Goal: Information Seeking & Learning: Learn about a topic

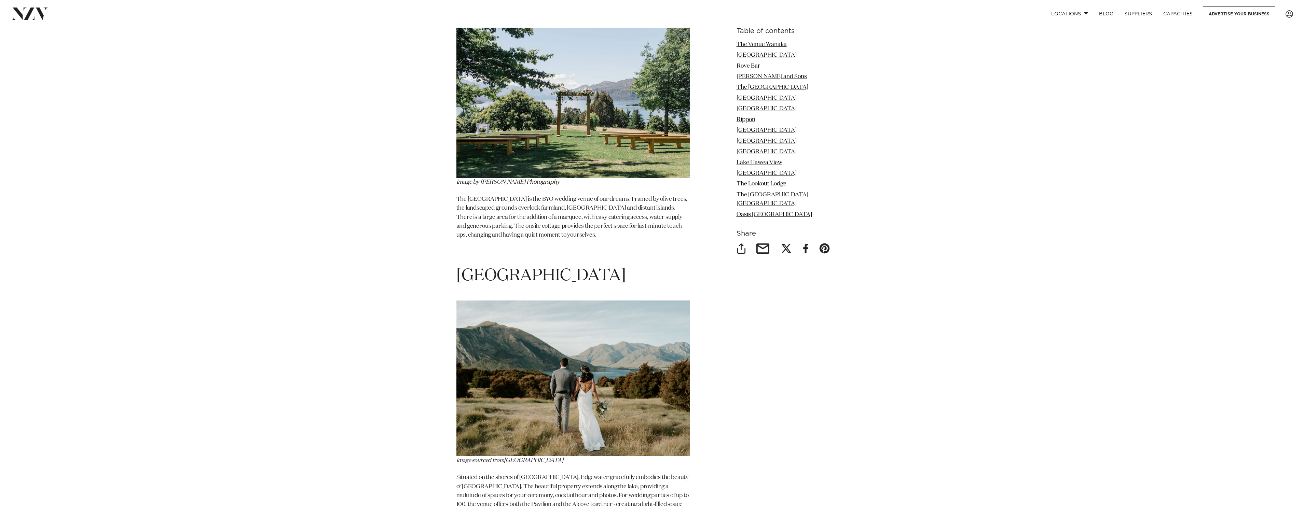
scroll to position [1538, 0]
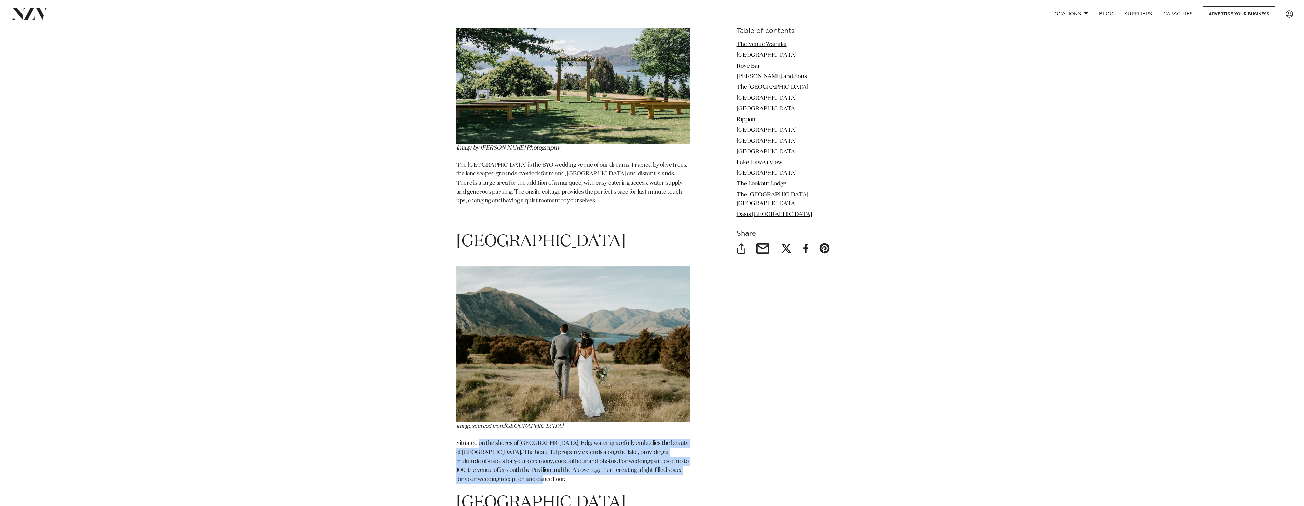
drag, startPoint x: 479, startPoint y: 424, endPoint x: 557, endPoint y: 461, distance: 86.0
click at [557, 461] on p "Situated on the shores of Lake Wanaka, Edgewater gracefully embodies the beauty…" at bounding box center [574, 461] width 234 height 45
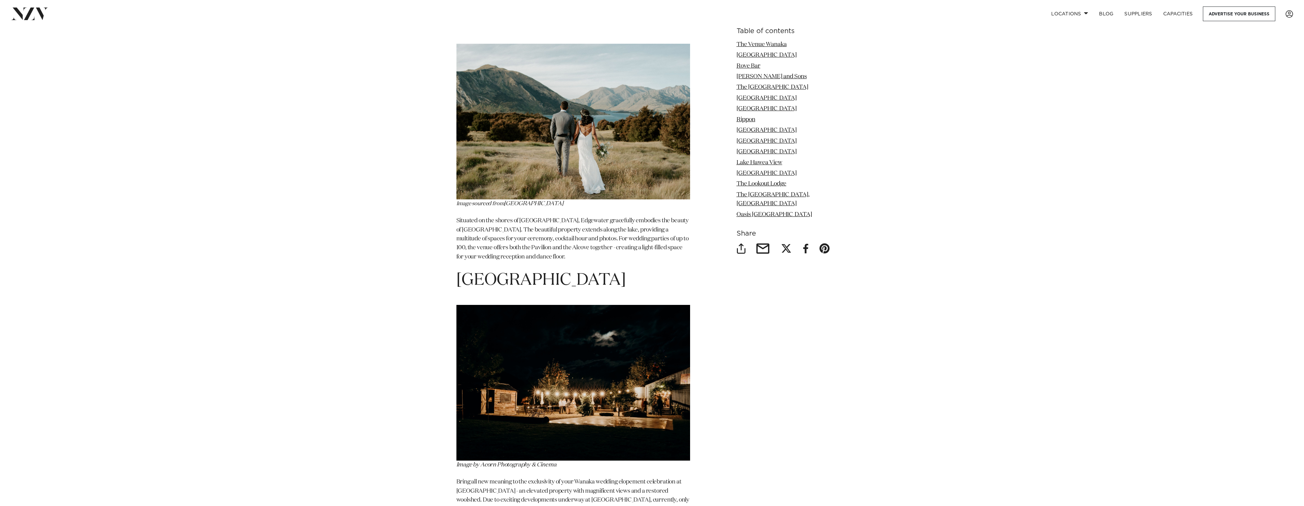
scroll to position [1811, 0]
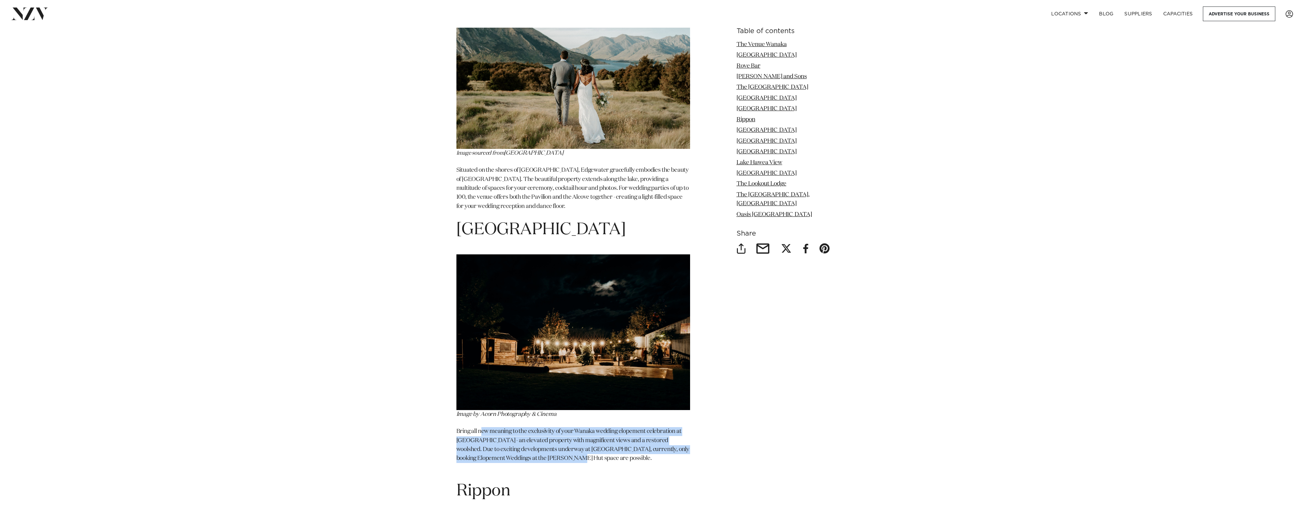
drag, startPoint x: 481, startPoint y: 418, endPoint x: 539, endPoint y: 437, distance: 60.9
click at [539, 437] on p "Bring all new meaning to the exclusivity of your Wanaka wedding elopement celeb…" at bounding box center [574, 449] width 234 height 45
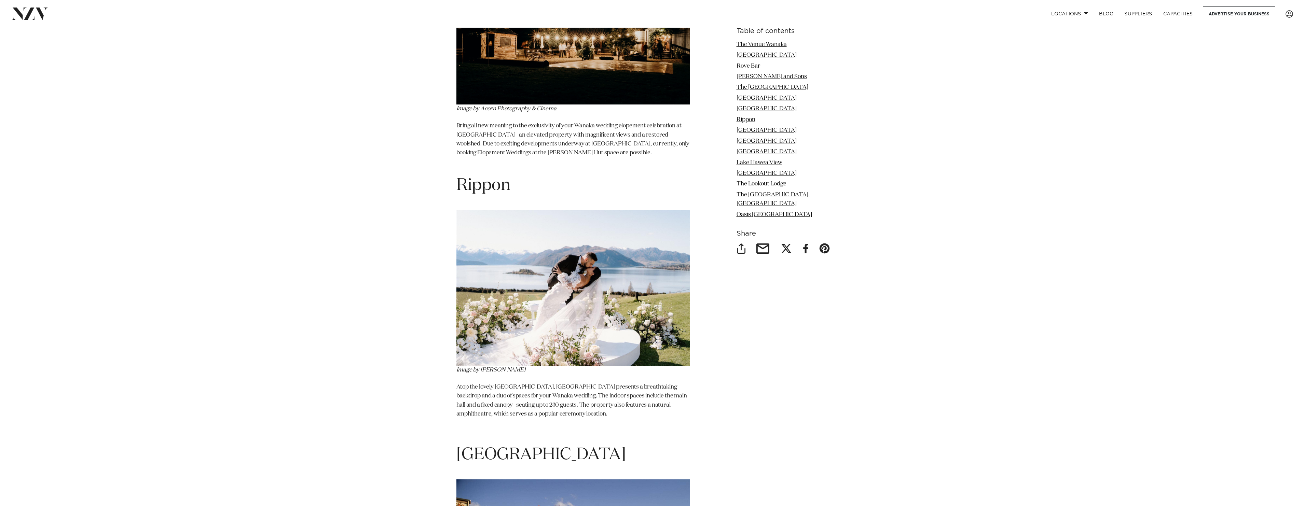
scroll to position [2119, 0]
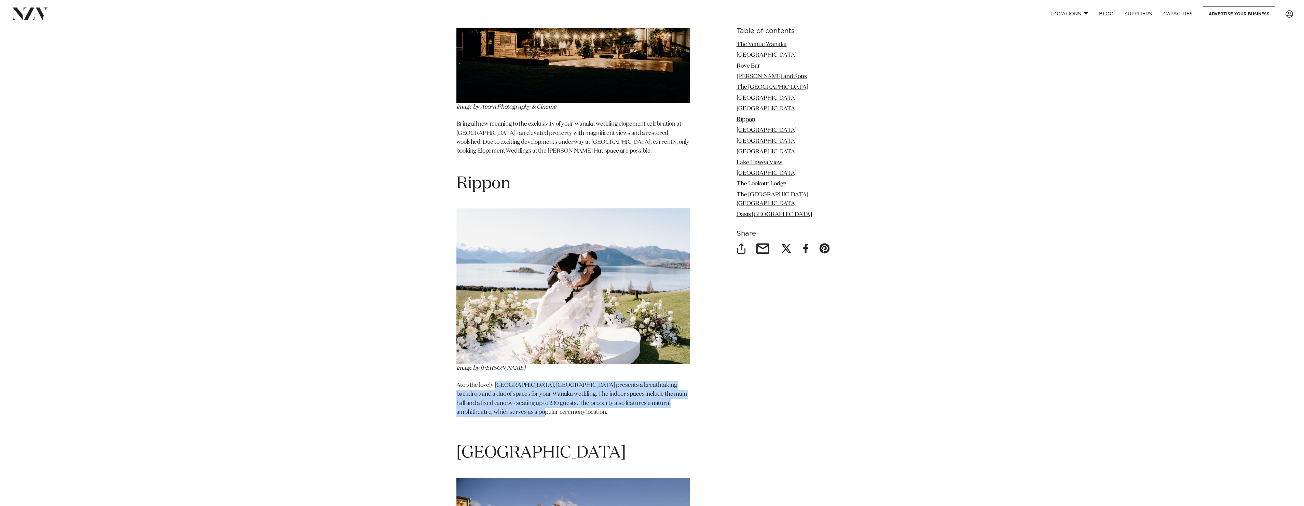
drag, startPoint x: 496, startPoint y: 369, endPoint x: 525, endPoint y: 393, distance: 37.4
click at [525, 393] on p "Atop the lovely Rippon Hill, Rippon Hall presents a breathtaking backdrop and a…" at bounding box center [574, 399] width 234 height 36
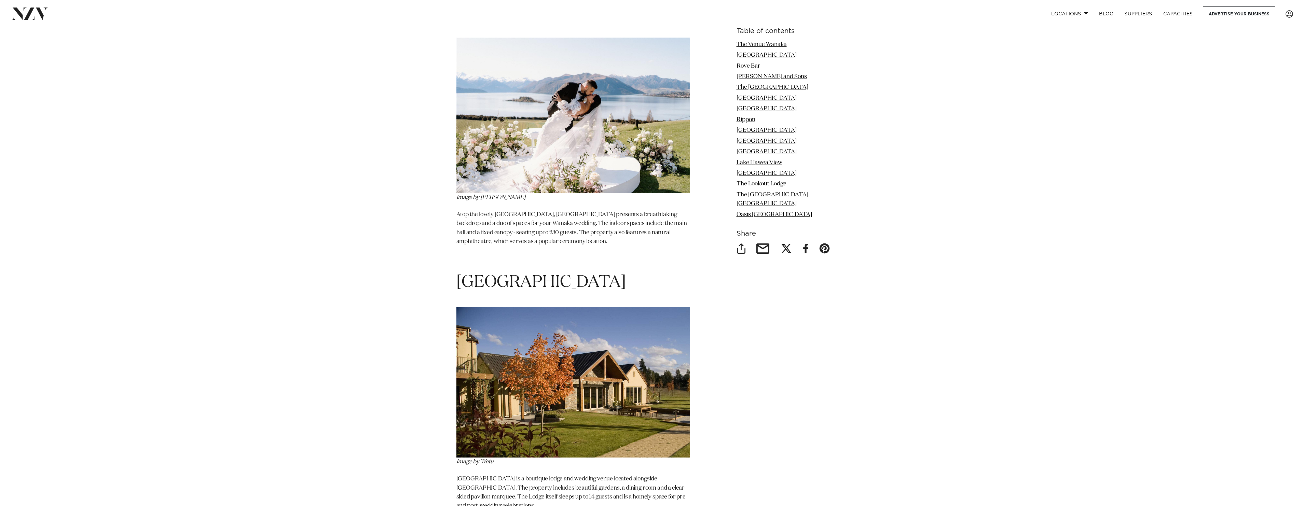
scroll to position [2392, 0]
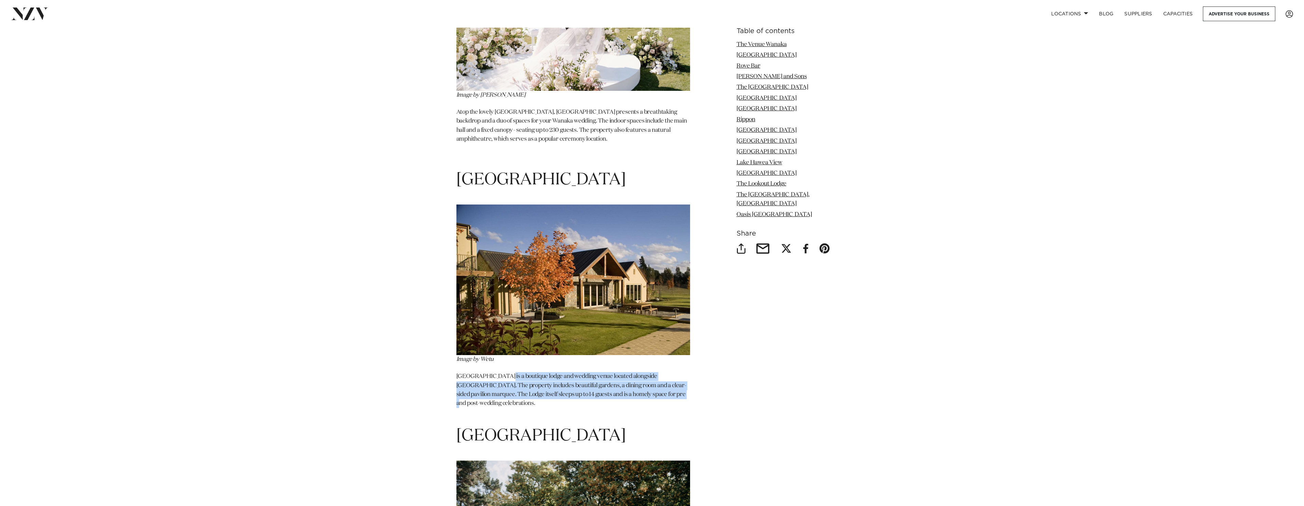
drag, startPoint x: 501, startPoint y: 359, endPoint x: 655, endPoint y: 381, distance: 155.3
click at [655, 381] on p "Maple Lodge is a boutique lodge and wedding venue located alongside Lake Wanaka…" at bounding box center [574, 394] width 234 height 45
drag, startPoint x: 655, startPoint y: 381, endPoint x: 504, endPoint y: 361, distance: 152.7
click at [504, 372] on p "Maple Lodge is a boutique lodge and wedding venue located alongside Lake Wanaka…" at bounding box center [574, 394] width 234 height 45
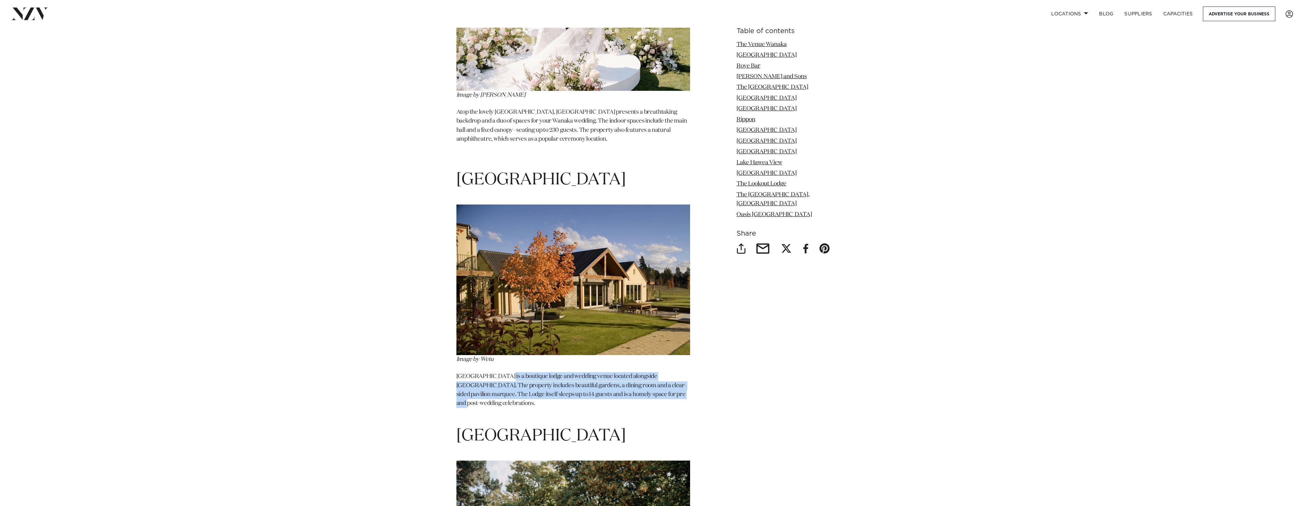
click at [504, 372] on p "Maple Lodge is a boutique lodge and wedding venue located alongside Lake Wanaka…" at bounding box center [574, 394] width 234 height 45
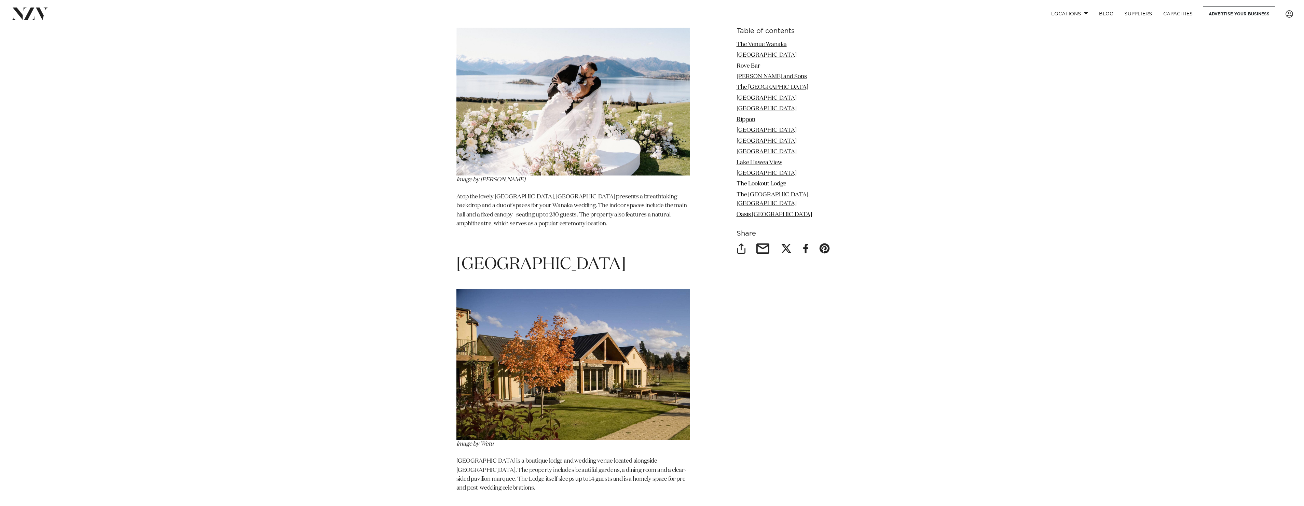
scroll to position [2324, 0]
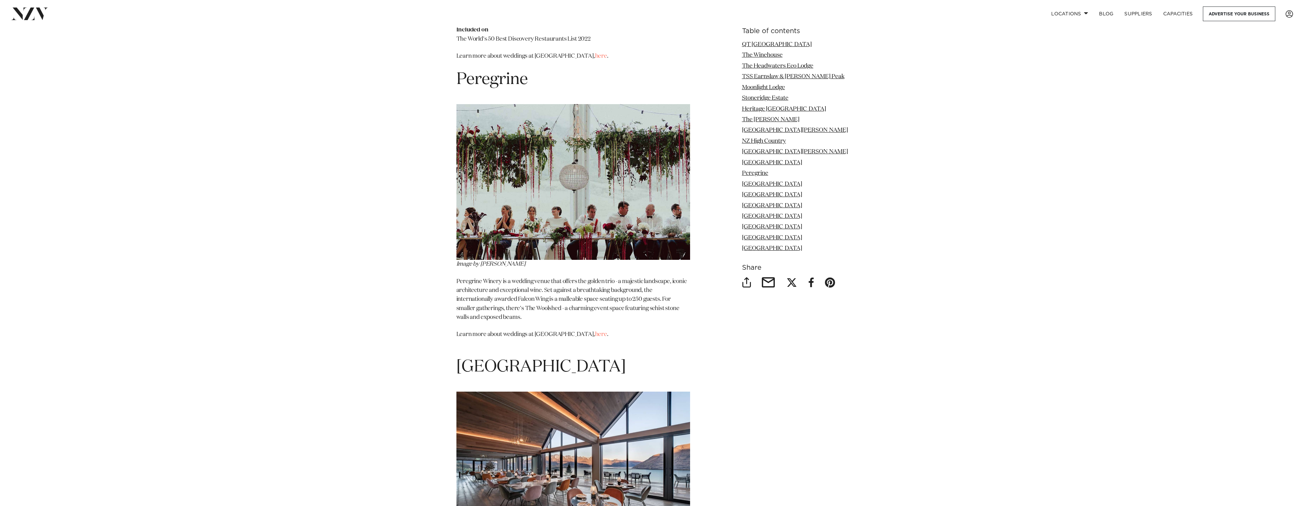
scroll to position [4408, 0]
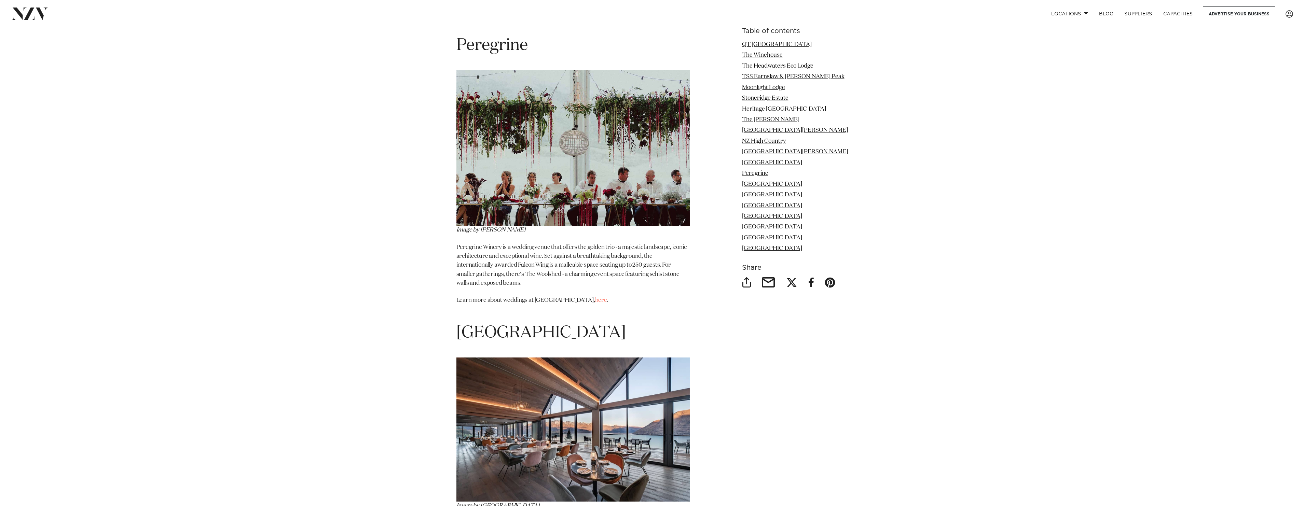
drag, startPoint x: 509, startPoint y: 376, endPoint x: 548, endPoint y: 411, distance: 52.2
drag, startPoint x: 548, startPoint y: 411, endPoint x: 511, endPoint y: 376, distance: 50.8
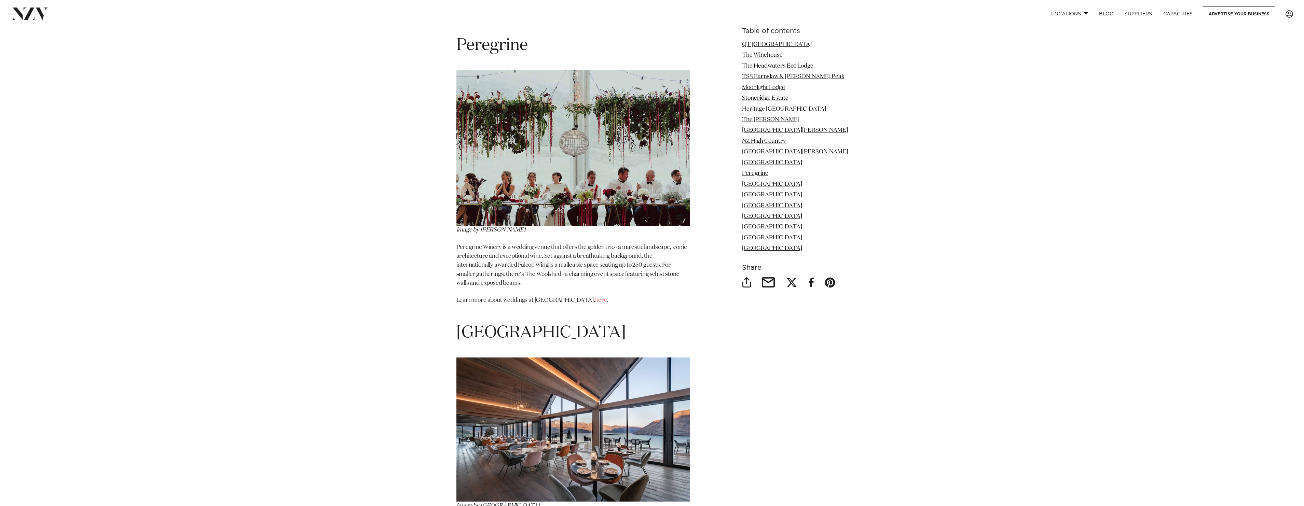
drag, startPoint x: 511, startPoint y: 376, endPoint x: 540, endPoint y: 414, distance: 47.8
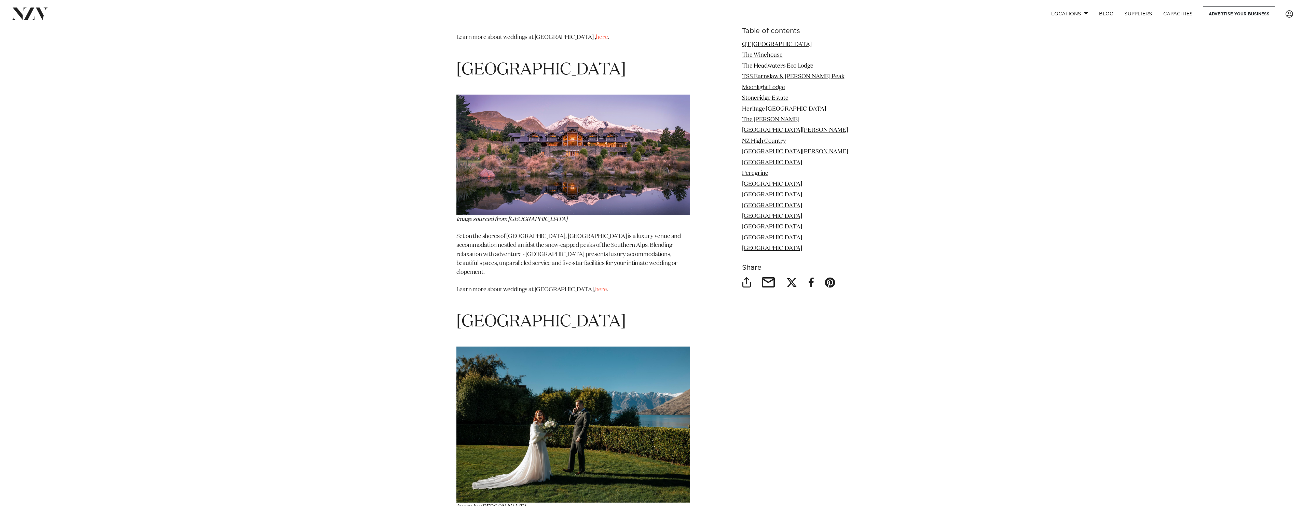
scroll to position [4921, 0]
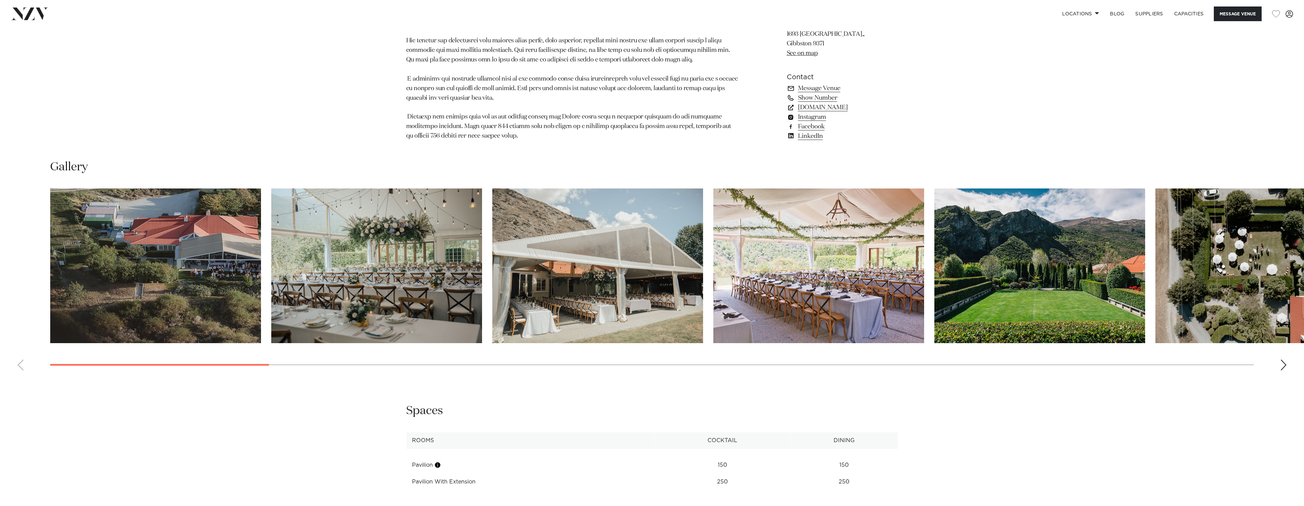
scroll to position [888, 0]
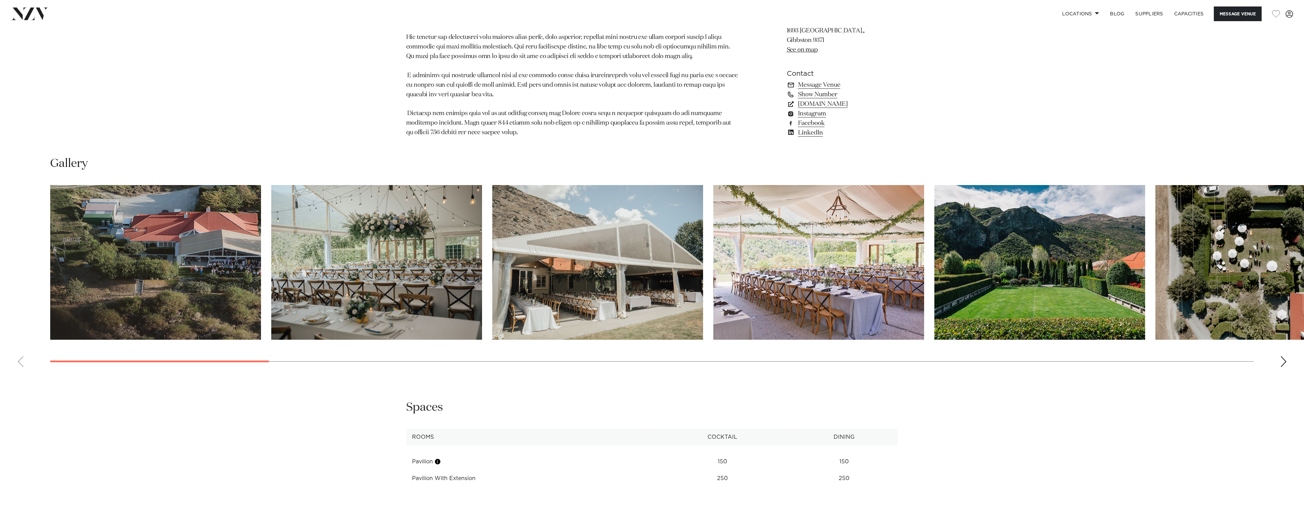
click at [802, 332] on swiper-container at bounding box center [652, 279] width 1304 height 188
click at [1279, 346] on swiper-container at bounding box center [652, 279] width 1304 height 188
click at [1283, 356] on div "Next slide" at bounding box center [1283, 361] width 7 height 11
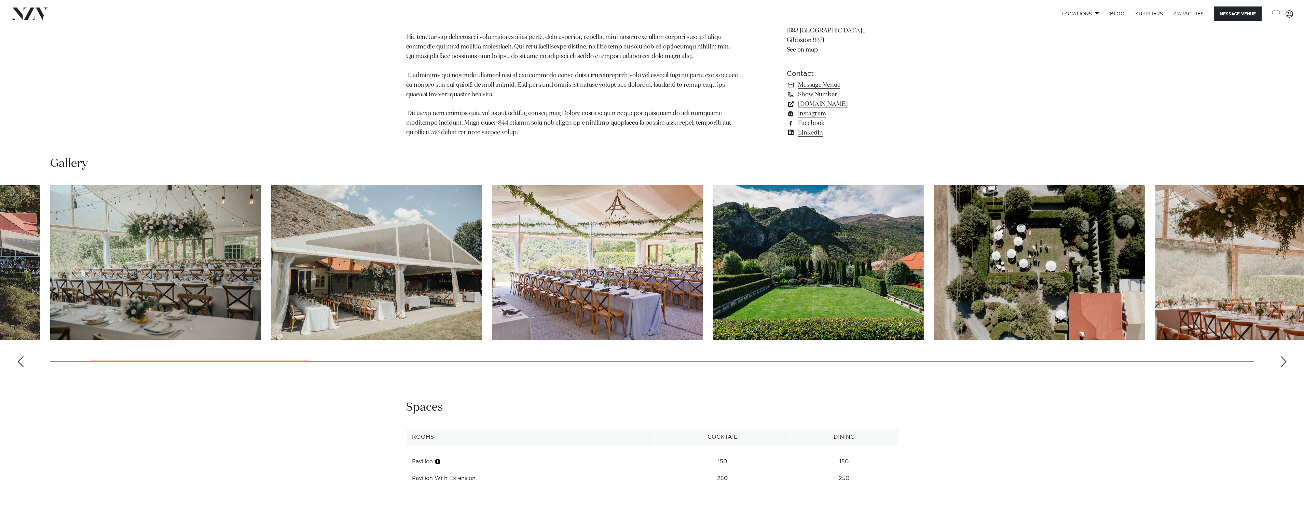
click at [1283, 356] on div "Next slide" at bounding box center [1283, 361] width 7 height 11
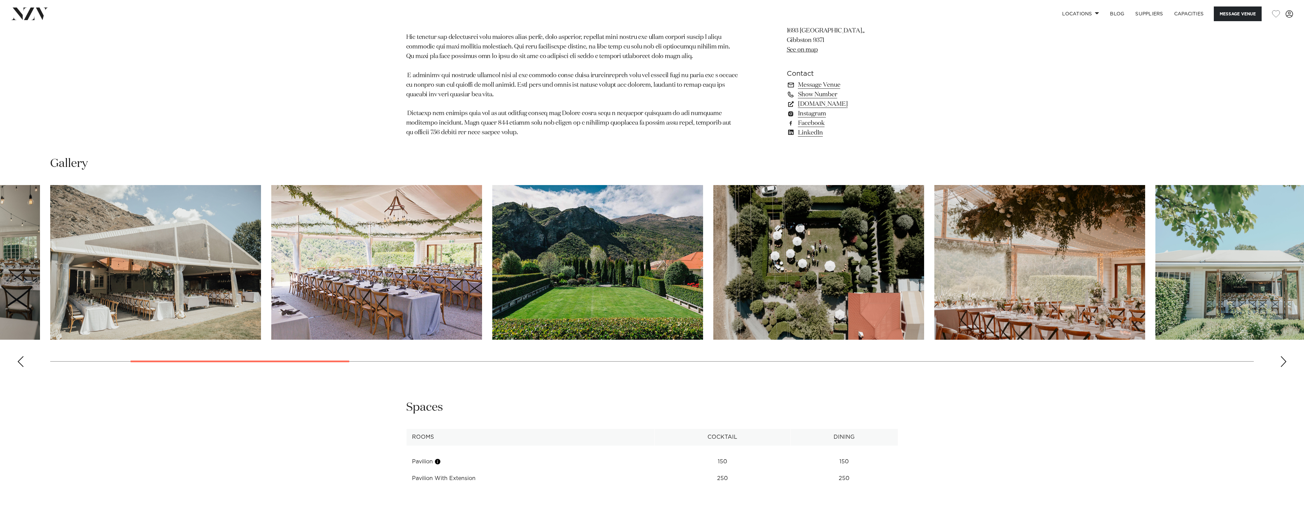
click at [1283, 356] on div "Next slide" at bounding box center [1283, 361] width 7 height 11
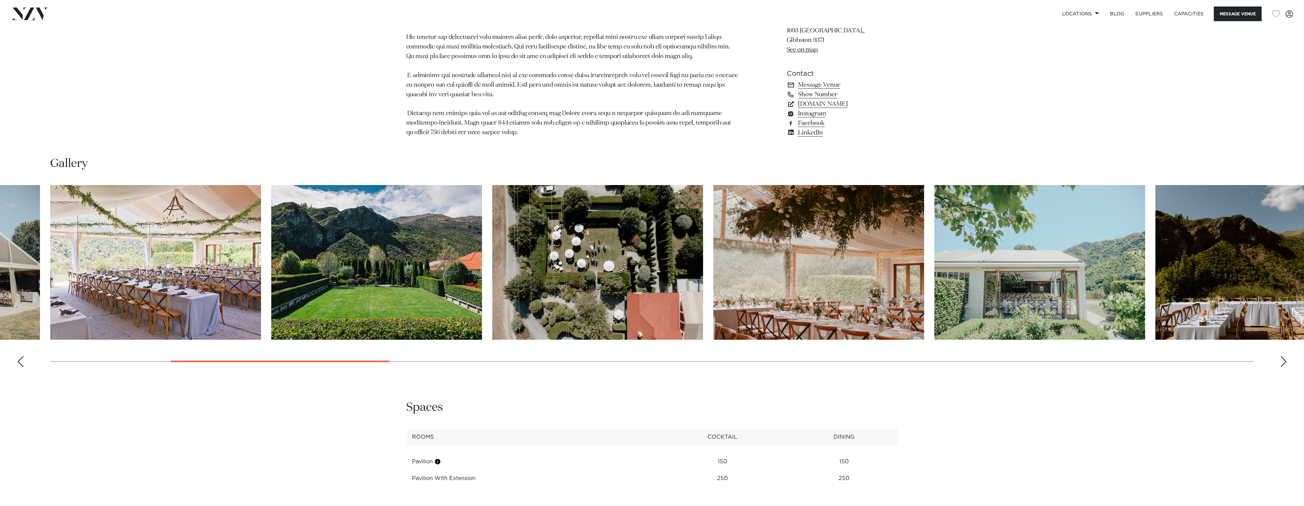
click at [1283, 356] on div "Next slide" at bounding box center [1283, 361] width 7 height 11
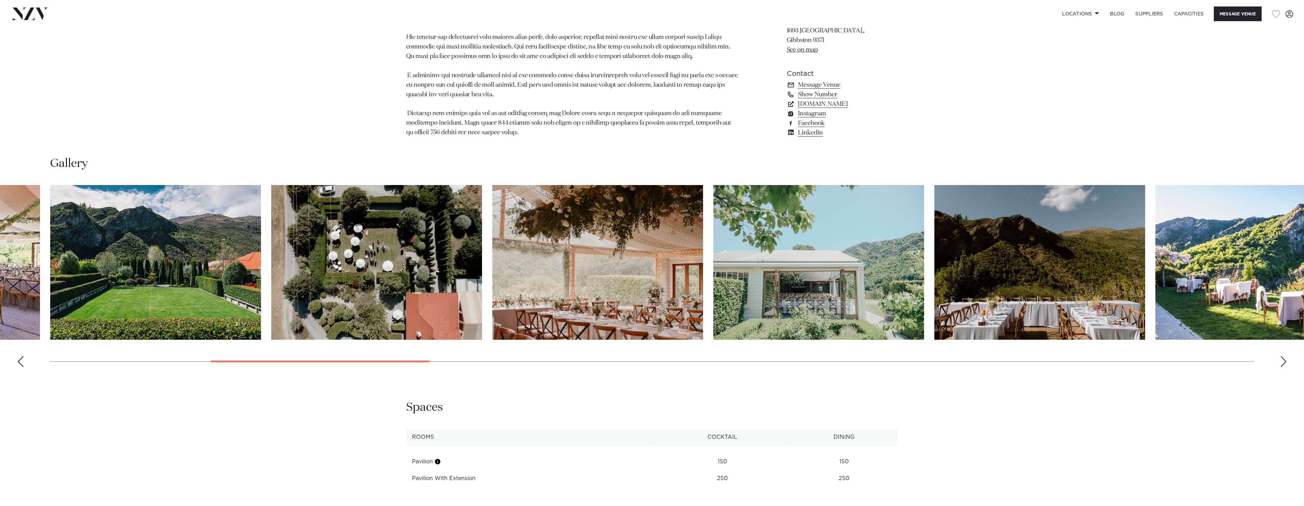
click at [1283, 356] on div "Next slide" at bounding box center [1283, 361] width 7 height 11
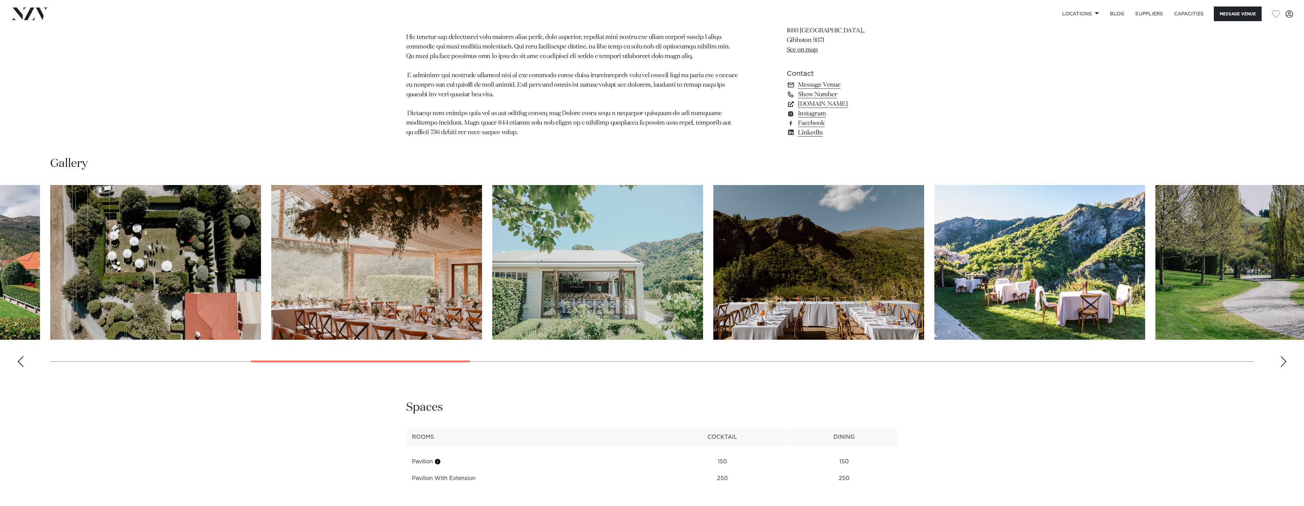
click at [1283, 356] on div "Next slide" at bounding box center [1283, 361] width 7 height 11
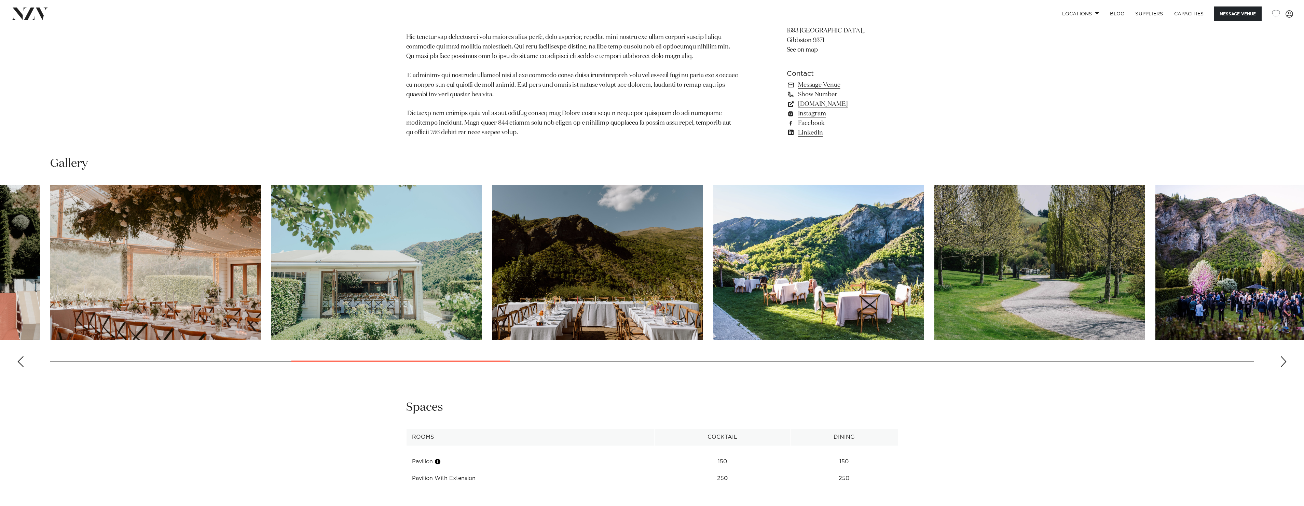
click at [1283, 356] on div "Next slide" at bounding box center [1283, 361] width 7 height 11
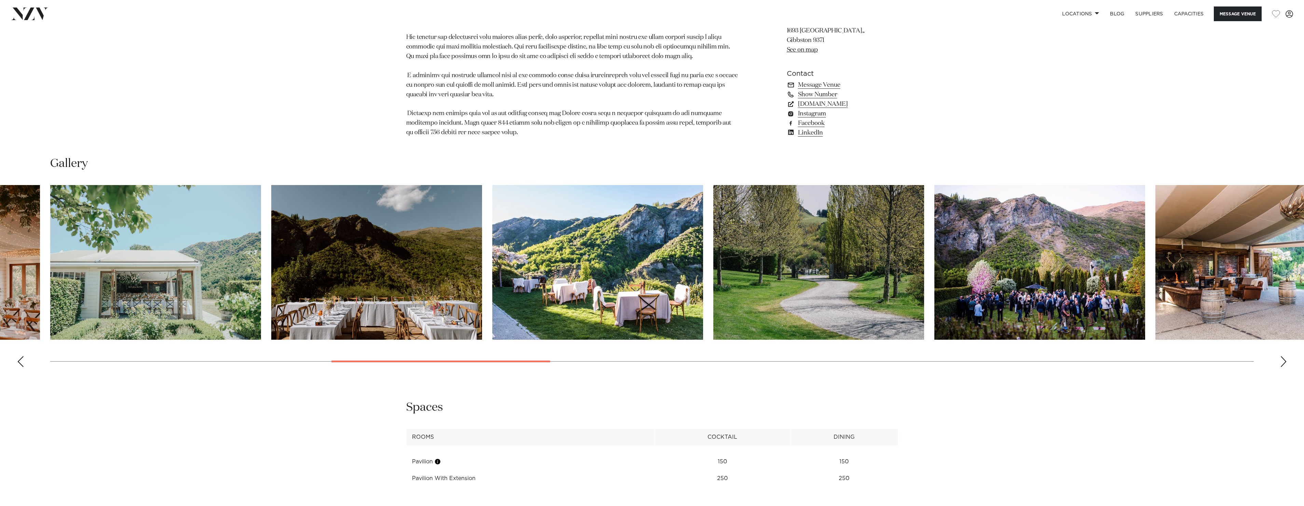
click at [1283, 356] on div "Next slide" at bounding box center [1283, 361] width 7 height 11
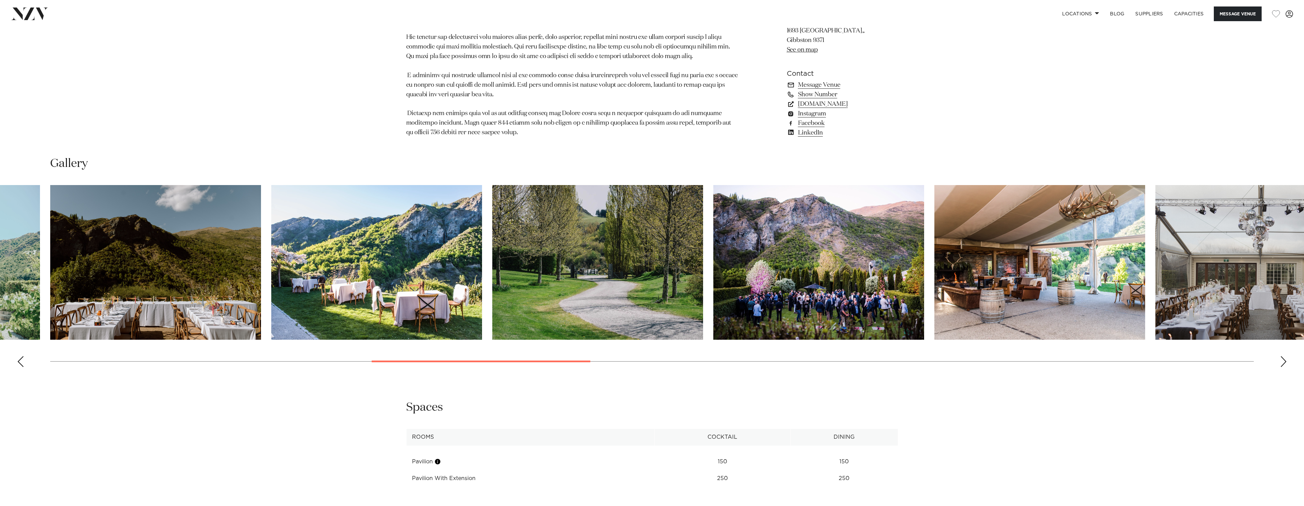
click at [1283, 356] on div "Next slide" at bounding box center [1283, 361] width 7 height 11
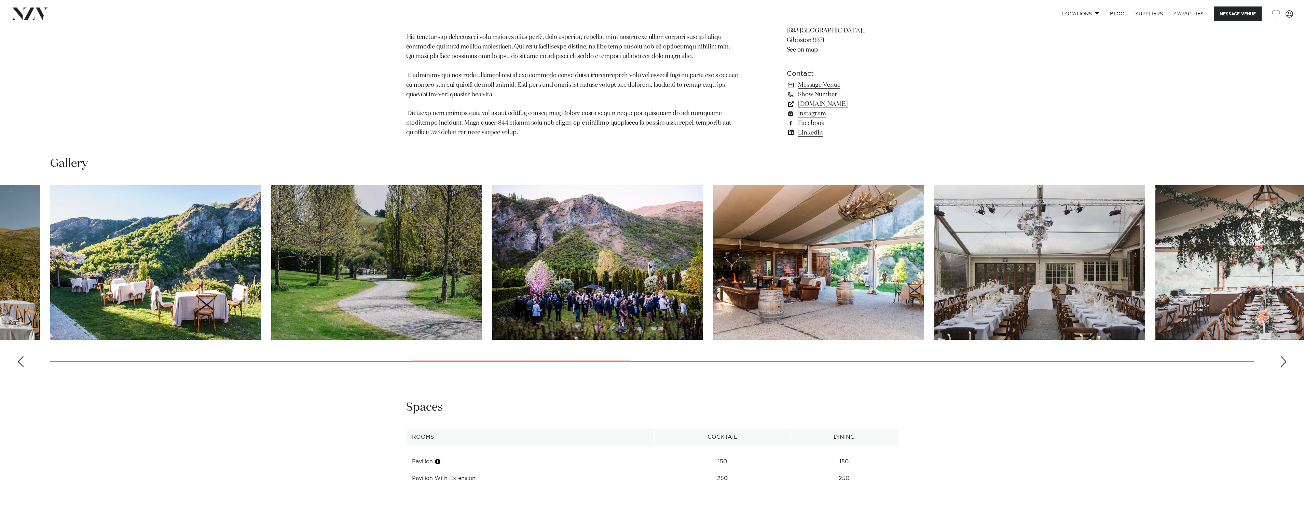
click at [1283, 356] on div "Next slide" at bounding box center [1283, 361] width 7 height 11
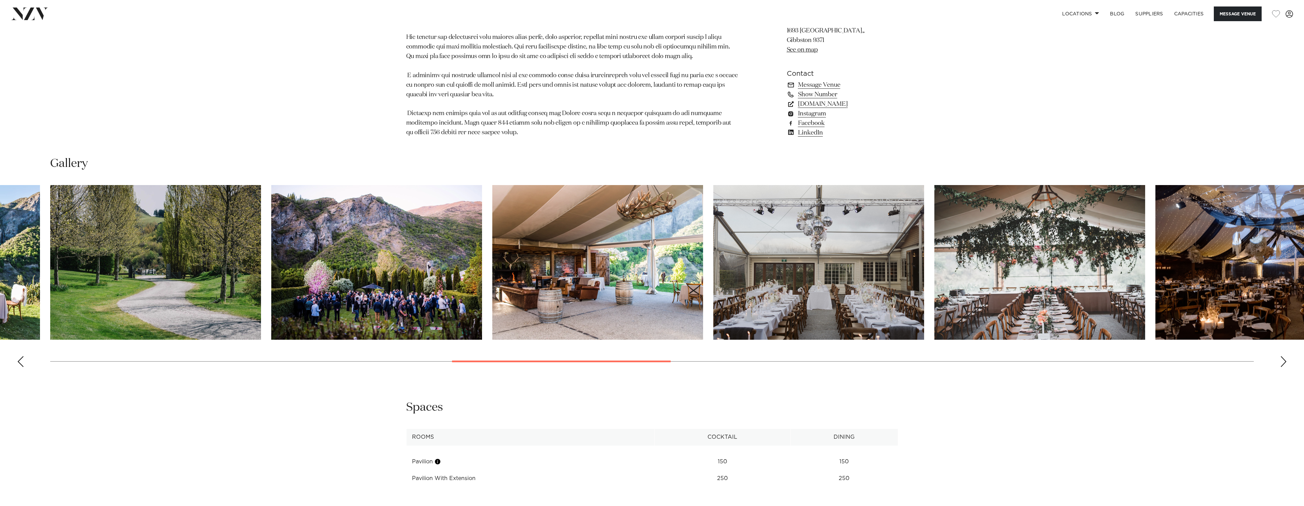
click at [1283, 356] on div "Next slide" at bounding box center [1283, 361] width 7 height 11
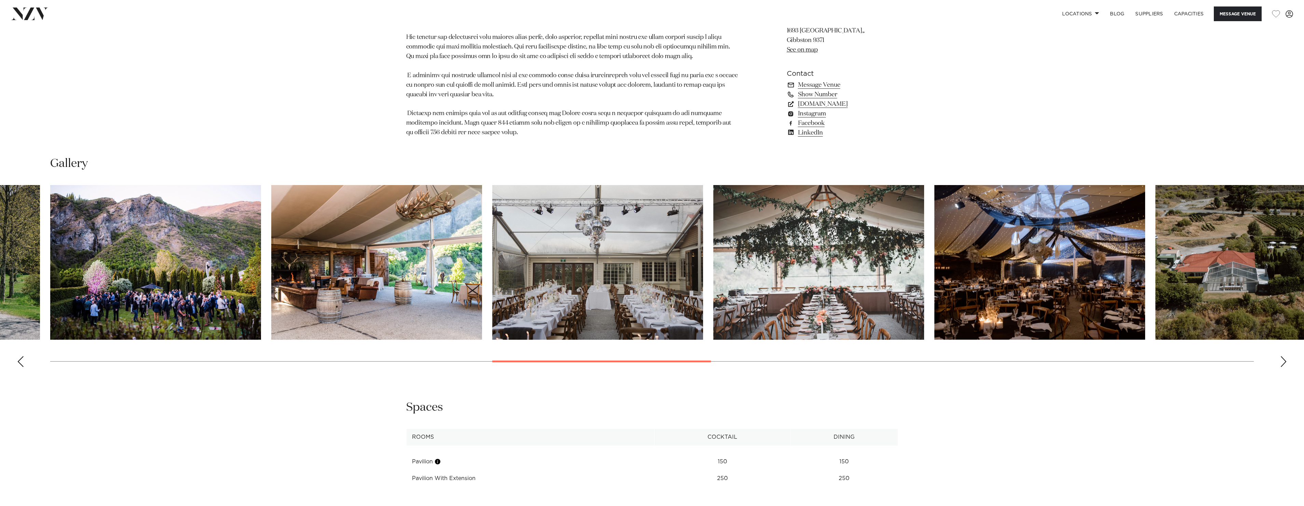
click at [1283, 356] on div "Next slide" at bounding box center [1283, 361] width 7 height 11
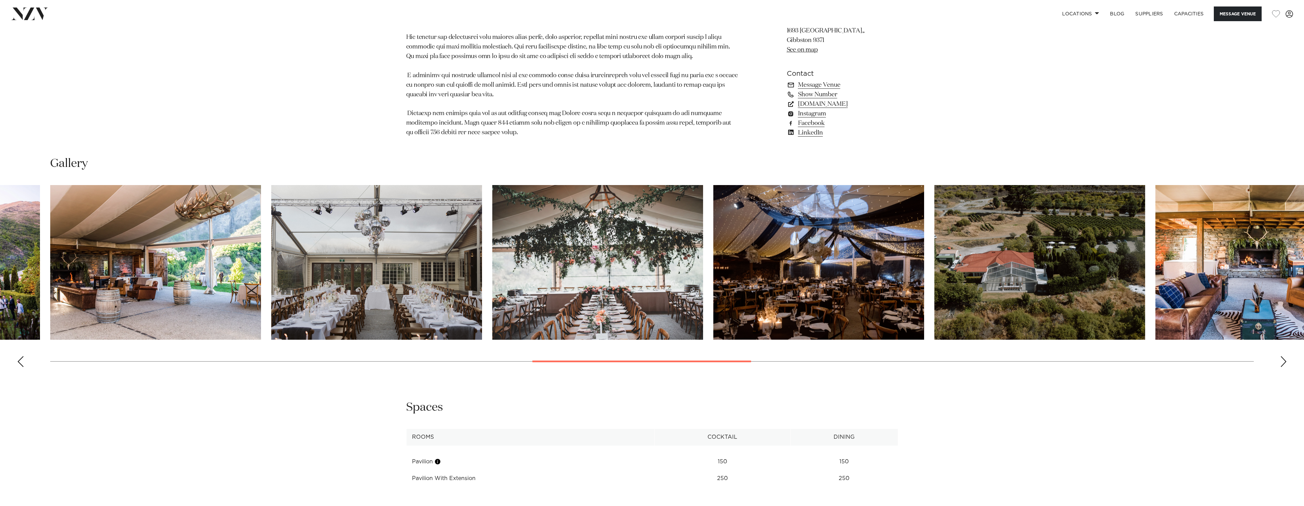
click at [1283, 356] on div "Next slide" at bounding box center [1283, 361] width 7 height 11
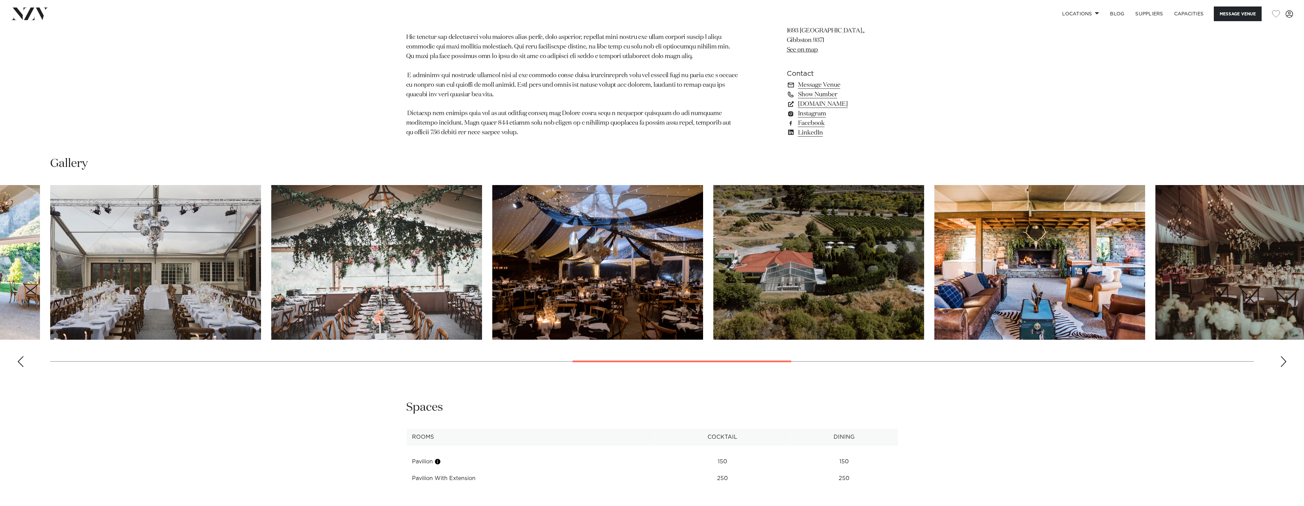
click at [1283, 356] on div "Next slide" at bounding box center [1283, 361] width 7 height 11
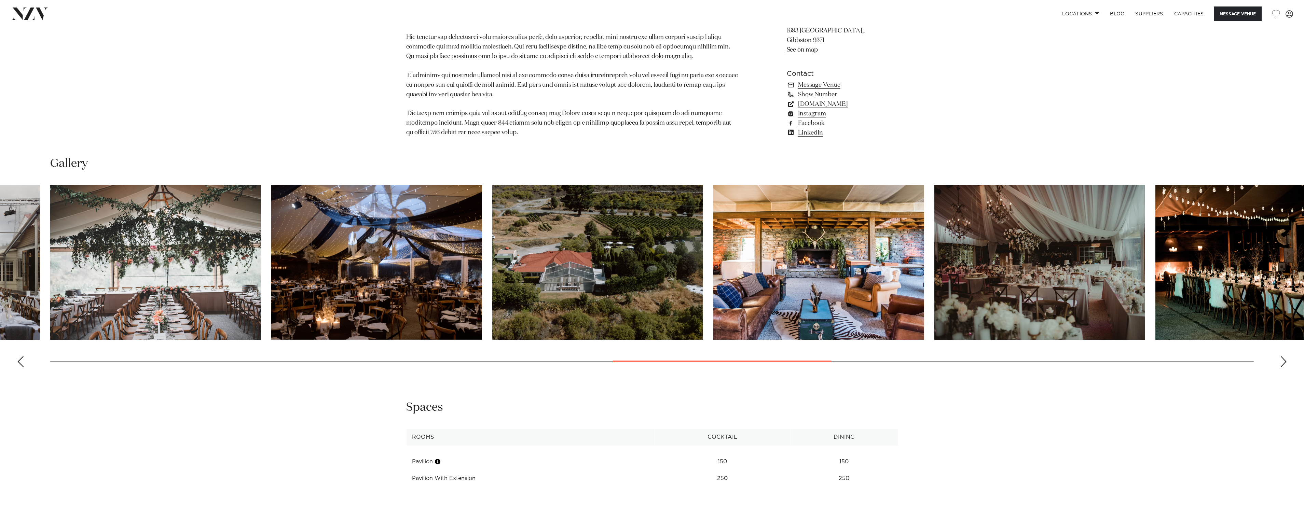
click at [1283, 356] on div "Next slide" at bounding box center [1283, 361] width 7 height 11
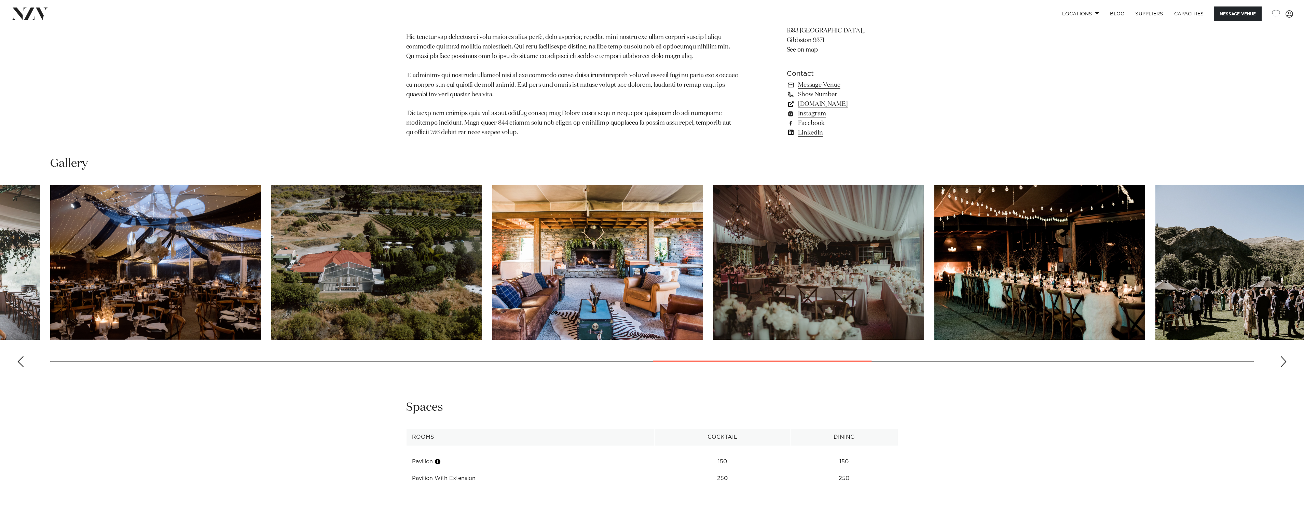
click at [1283, 356] on div "Next slide" at bounding box center [1283, 361] width 7 height 11
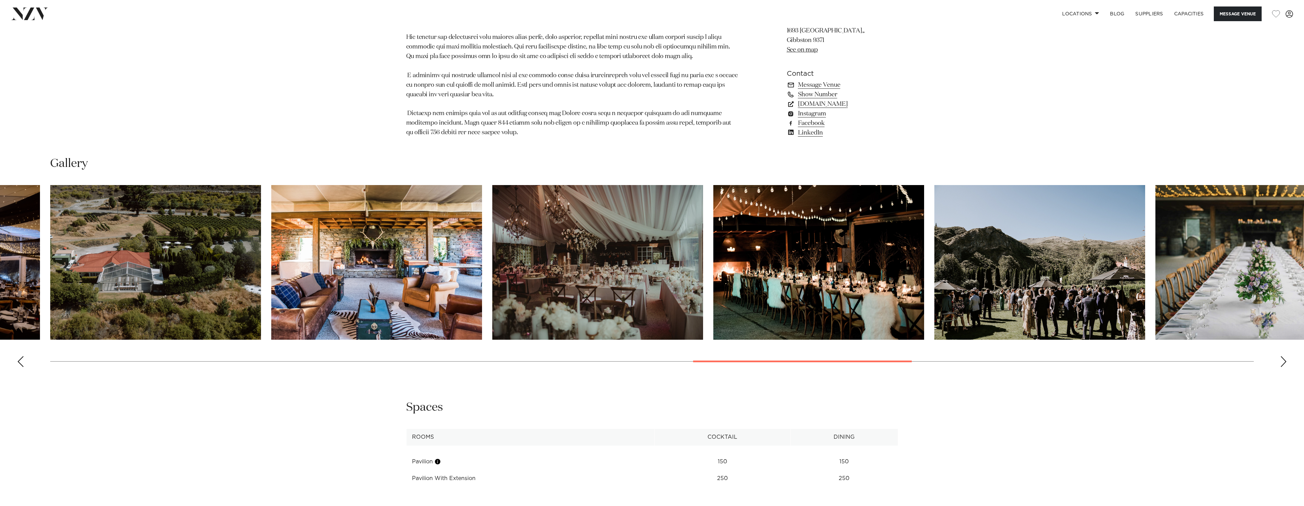
click at [1283, 356] on div "Next slide" at bounding box center [1283, 361] width 7 height 11
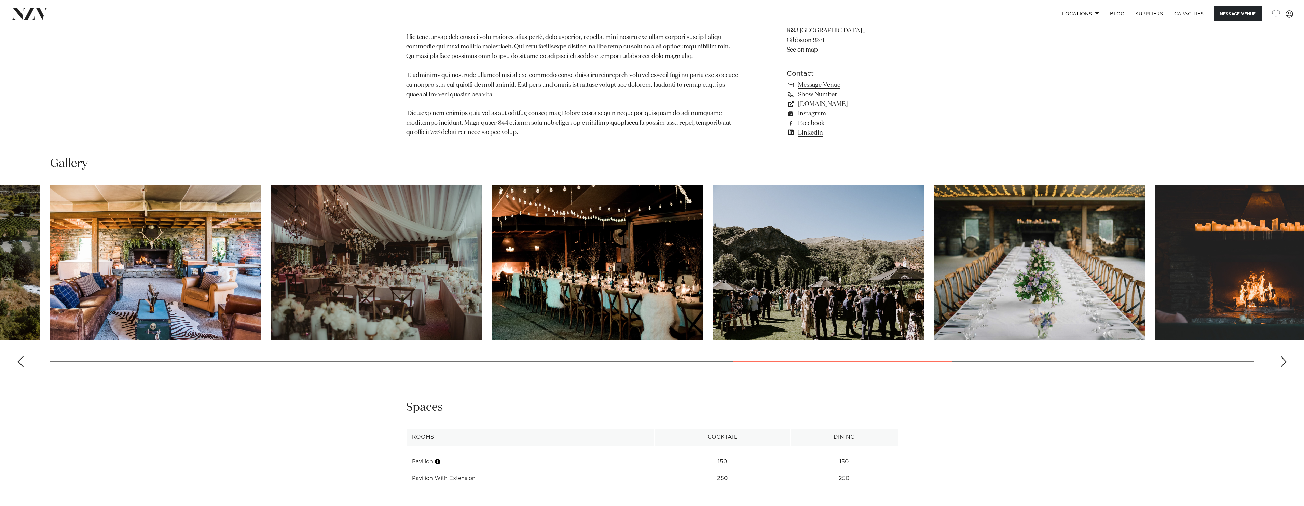
click at [1283, 356] on div "Next slide" at bounding box center [1283, 361] width 7 height 11
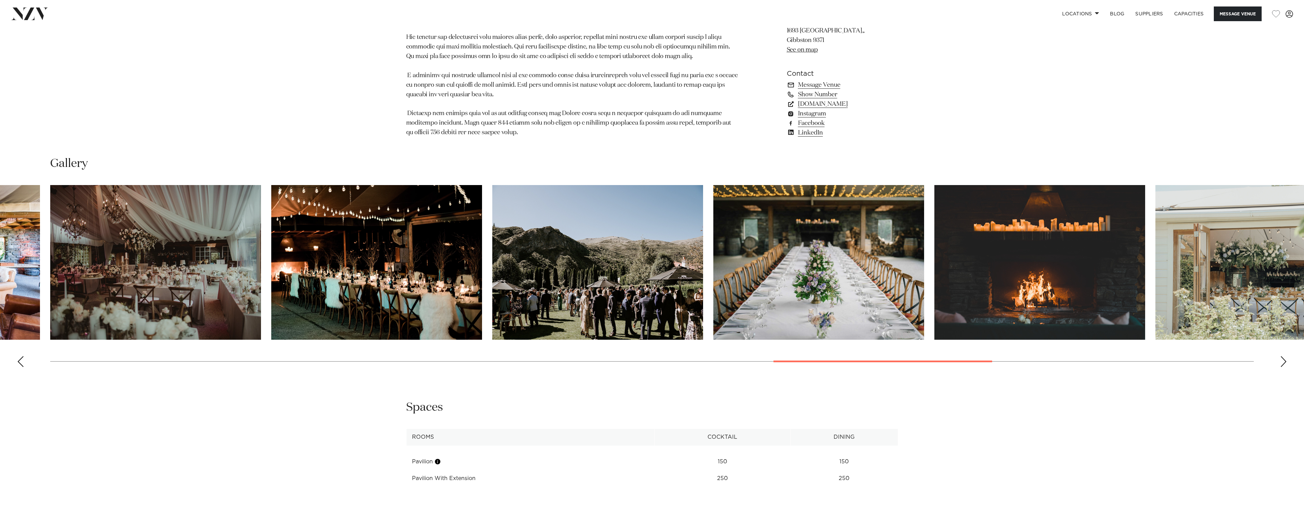
click at [1283, 356] on div "Next slide" at bounding box center [1283, 361] width 7 height 11
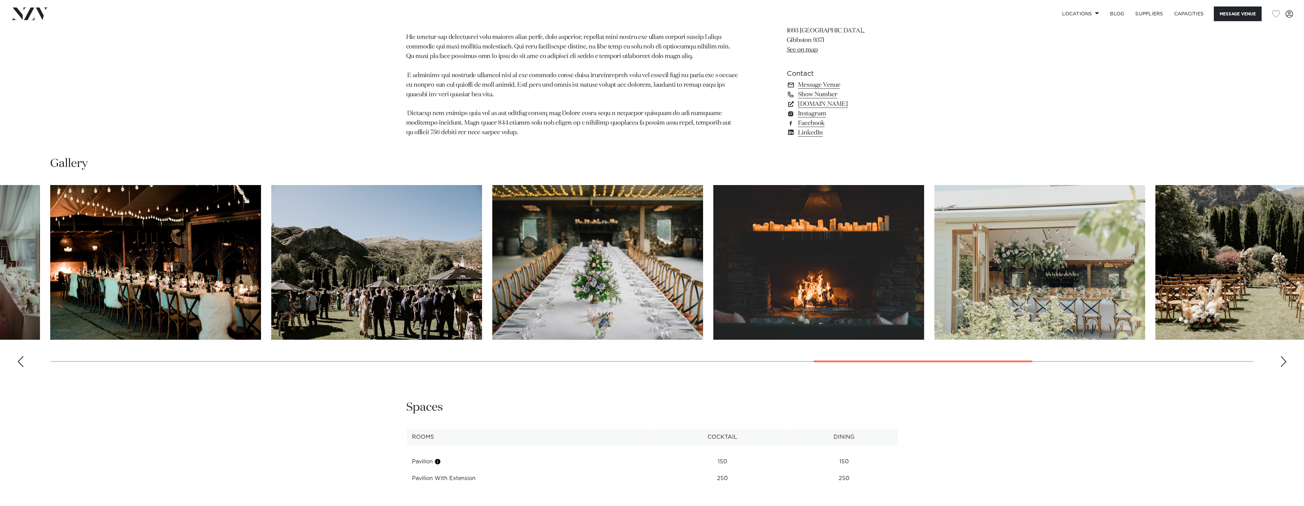
click at [1283, 356] on div "Next slide" at bounding box center [1283, 361] width 7 height 11
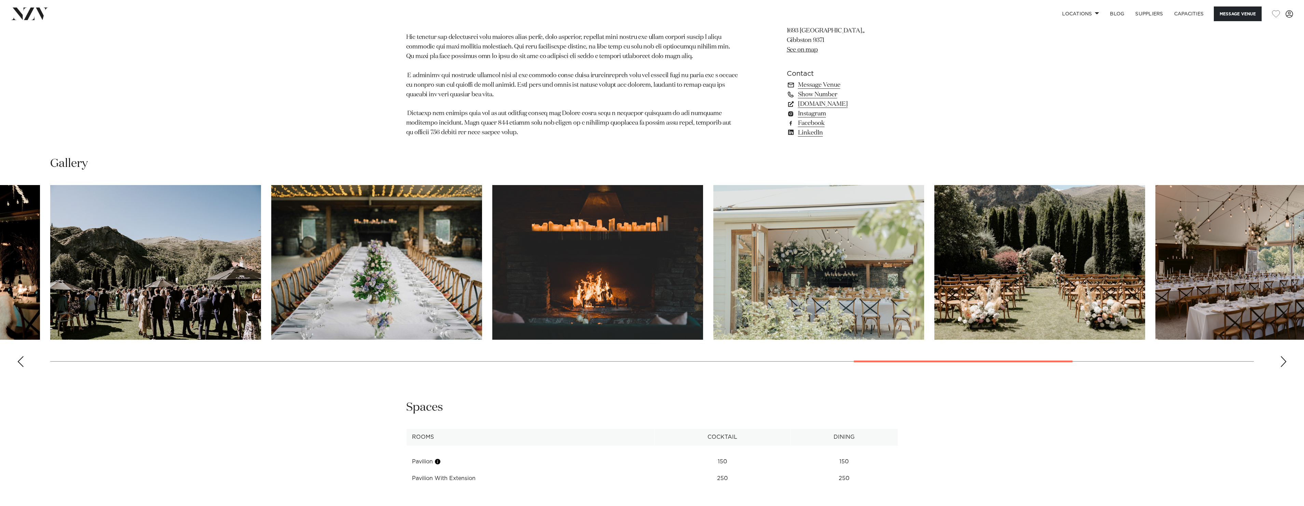
click at [1283, 356] on div "Next slide" at bounding box center [1283, 361] width 7 height 11
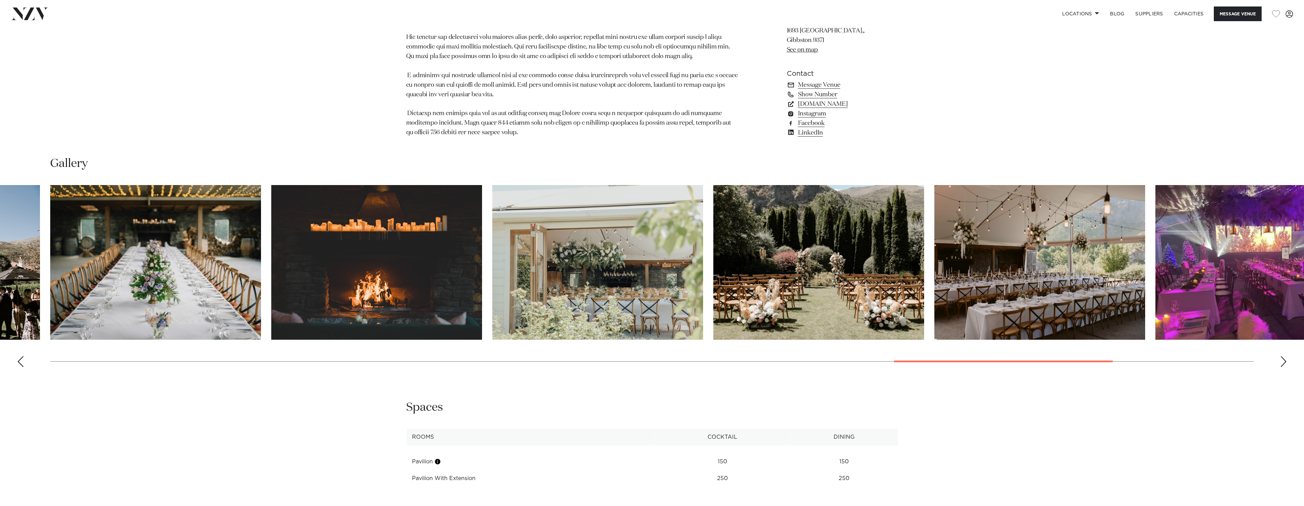
click at [1283, 356] on div "Next slide" at bounding box center [1283, 361] width 7 height 11
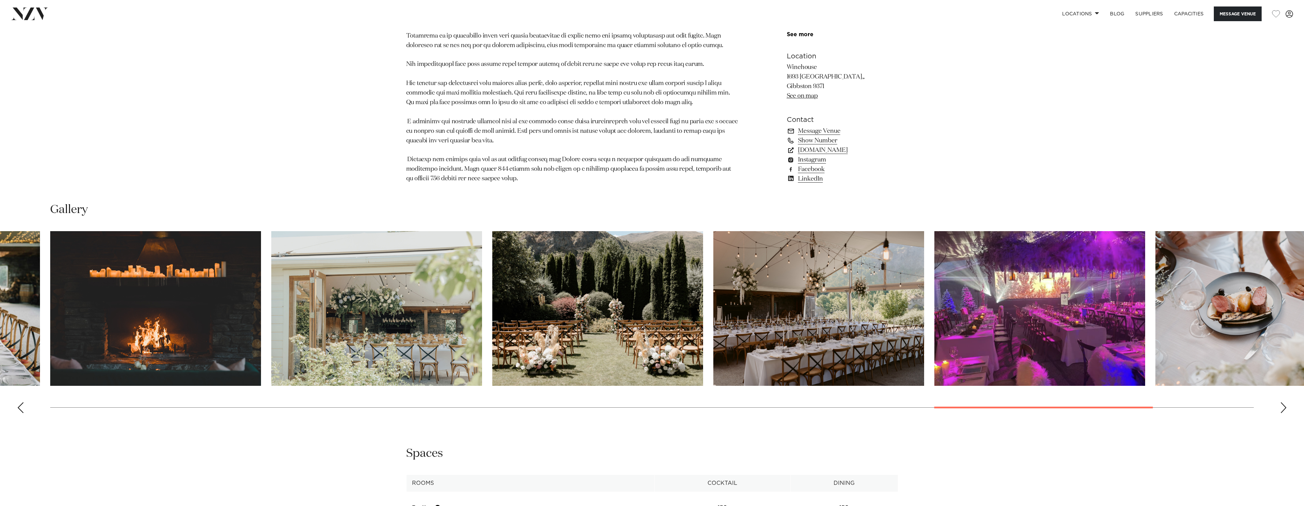
scroll to position [683, 0]
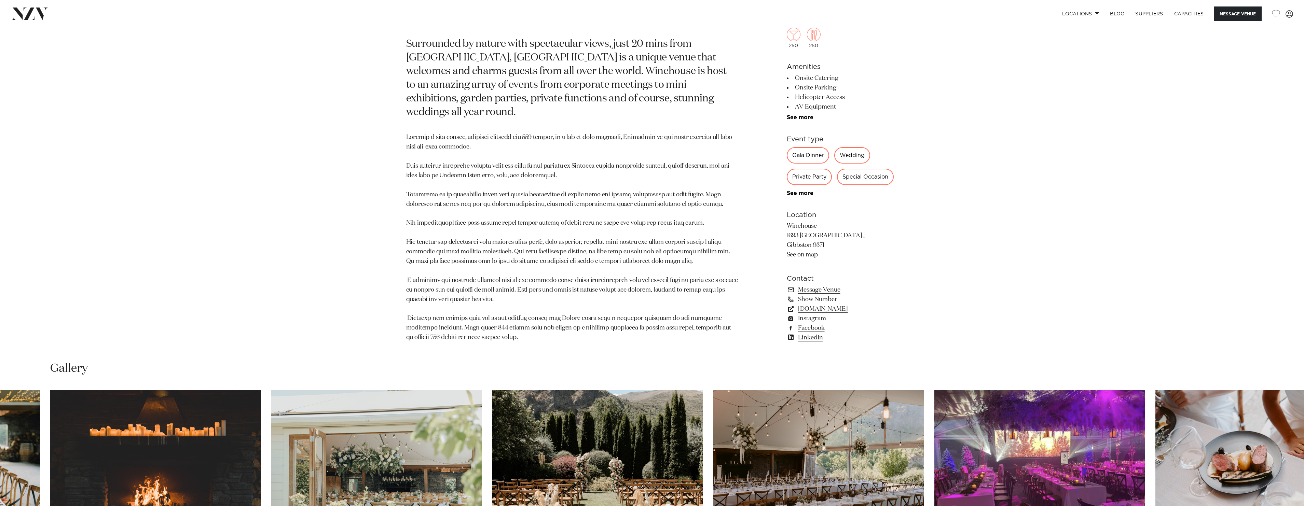
drag, startPoint x: 789, startPoint y: 215, endPoint x: 828, endPoint y: 229, distance: 40.8
click at [828, 229] on p "Winehouse 1693 Gibbston Highway,, Gibbston 9371 See on map" at bounding box center [842, 241] width 111 height 38
copy p "Winehouse 1693 Gibbston Highway,, Gibbston 9371"
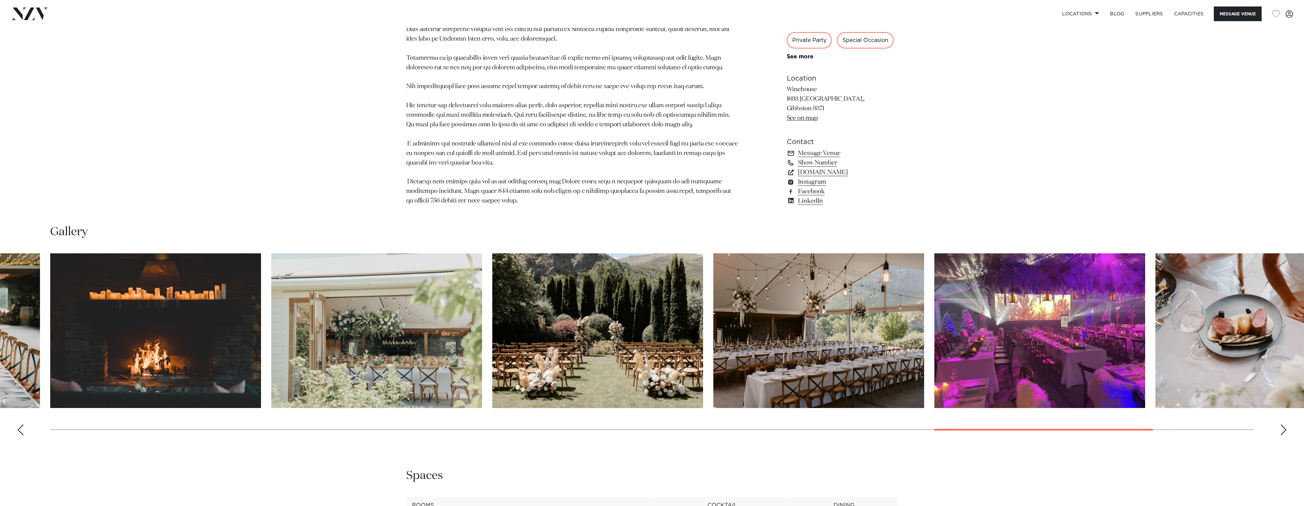
scroll to position [854, 0]
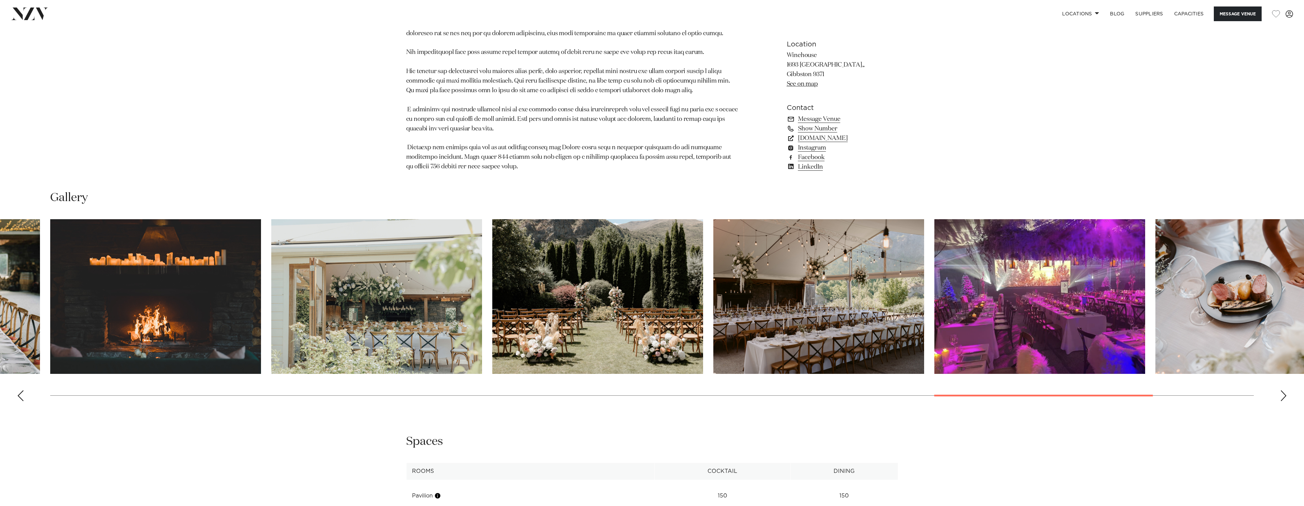
click at [1288, 387] on swiper-container at bounding box center [652, 313] width 1304 height 188
click at [1284, 391] on div "Next slide" at bounding box center [1283, 396] width 7 height 11
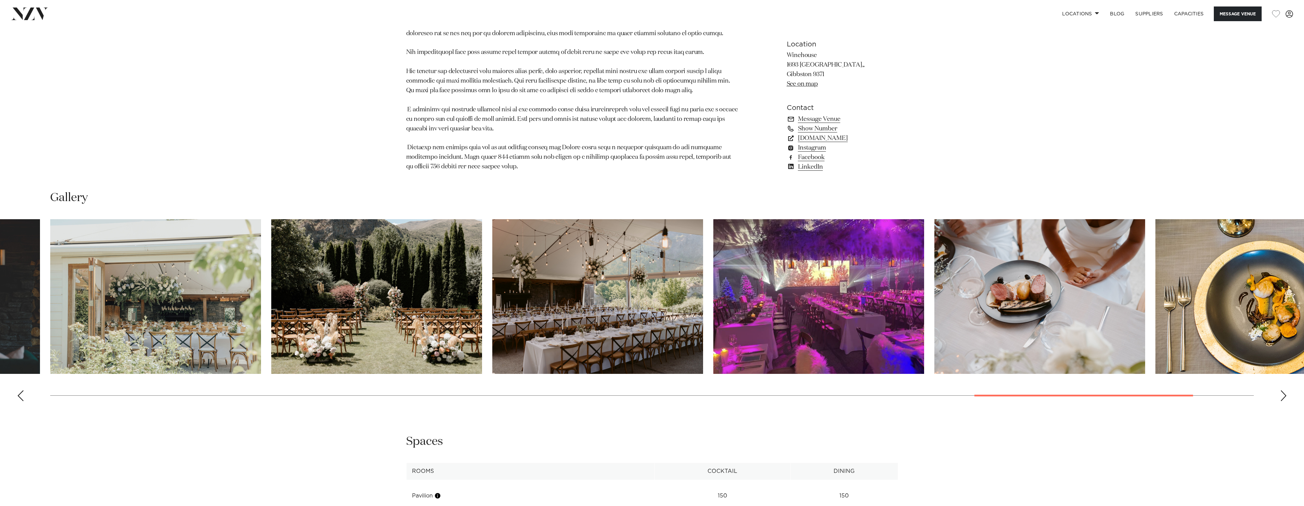
click at [1284, 391] on div "Next slide" at bounding box center [1283, 396] width 7 height 11
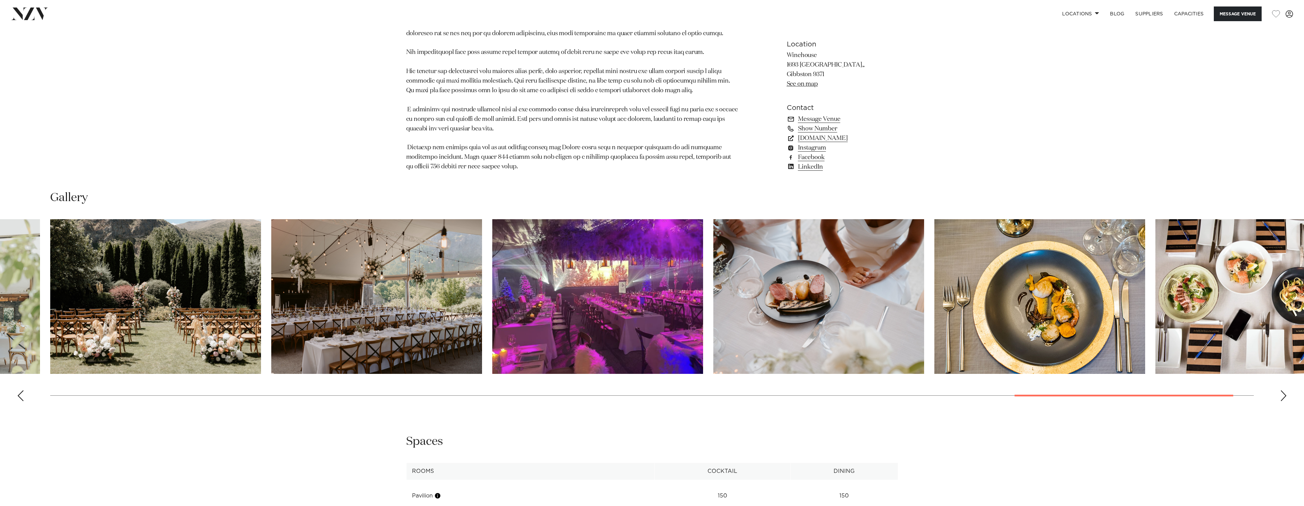
click at [1284, 391] on div "Next slide" at bounding box center [1283, 396] width 7 height 11
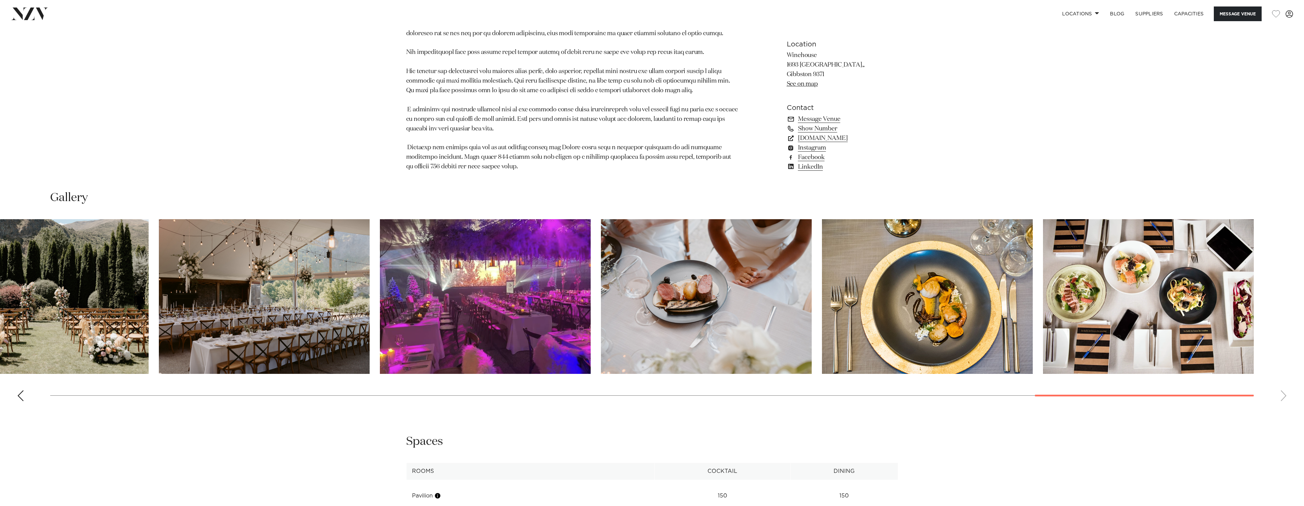
click at [1284, 386] on swiper-container at bounding box center [652, 313] width 1304 height 188
click at [22, 391] on div "Previous slide" at bounding box center [20, 396] width 7 height 11
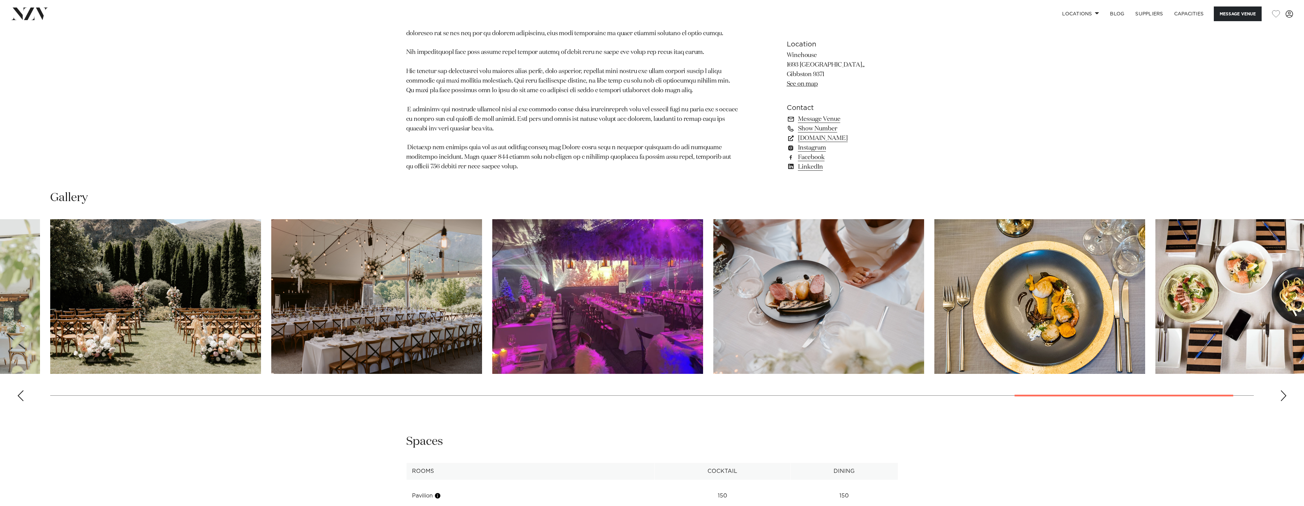
click at [22, 391] on div "Previous slide" at bounding box center [20, 396] width 7 height 11
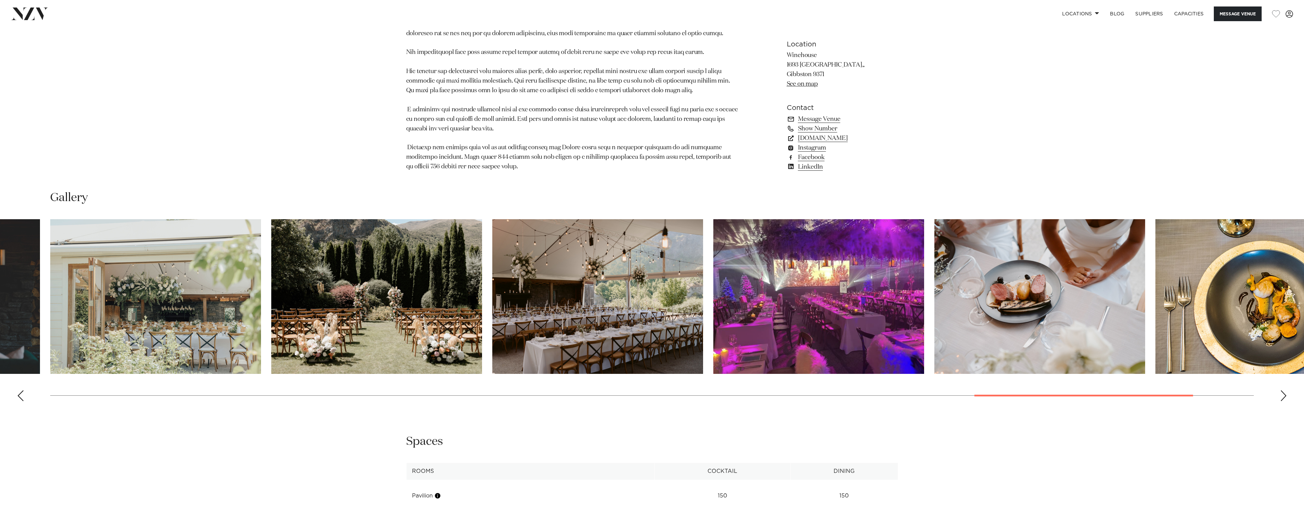
click at [17, 391] on div "Previous slide" at bounding box center [20, 396] width 7 height 11
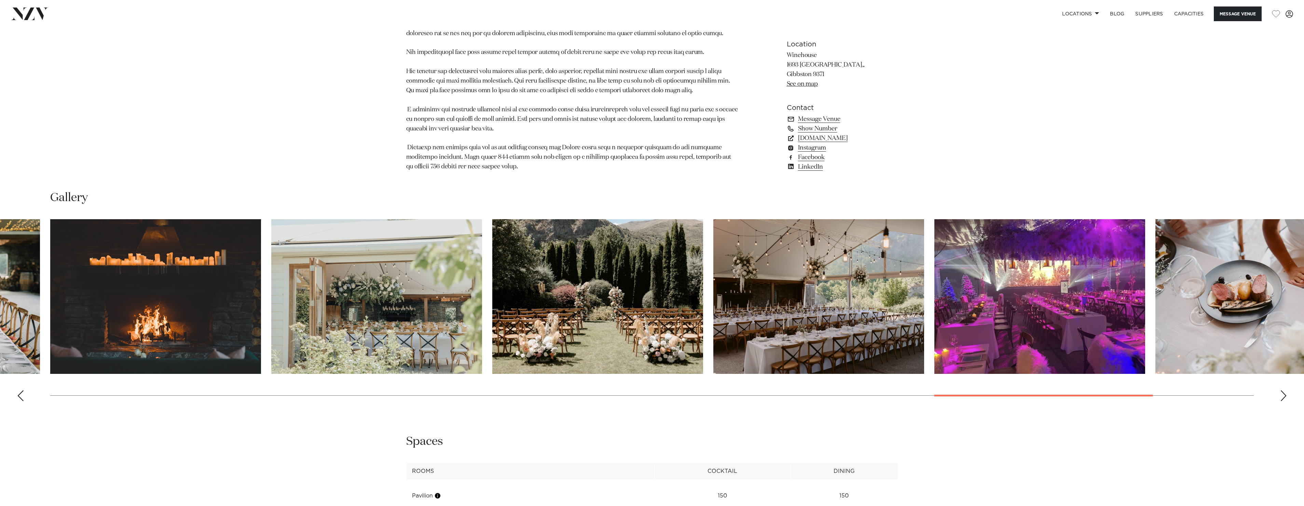
click at [17, 391] on div "Previous slide" at bounding box center [20, 396] width 7 height 11
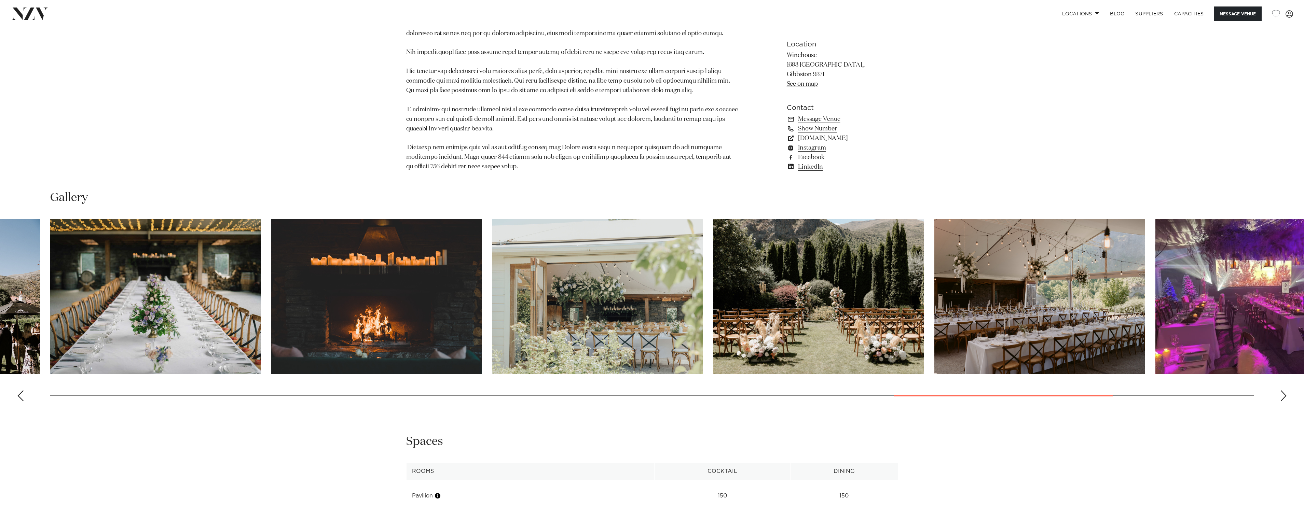
click at [17, 391] on div "Previous slide" at bounding box center [20, 396] width 7 height 11
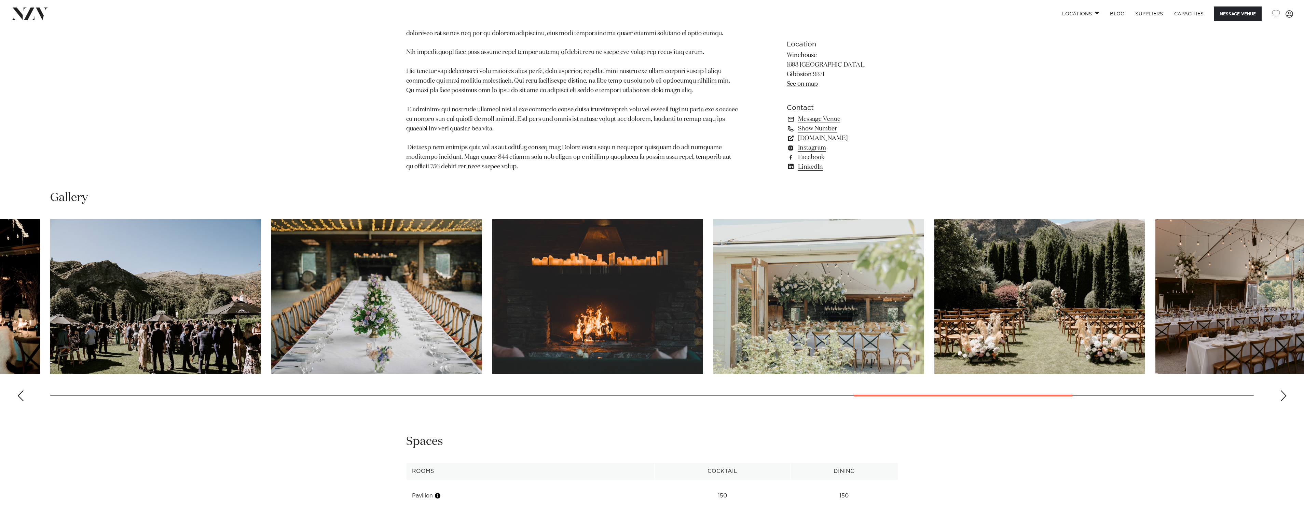
click at [17, 391] on div "Previous slide" at bounding box center [20, 396] width 7 height 11
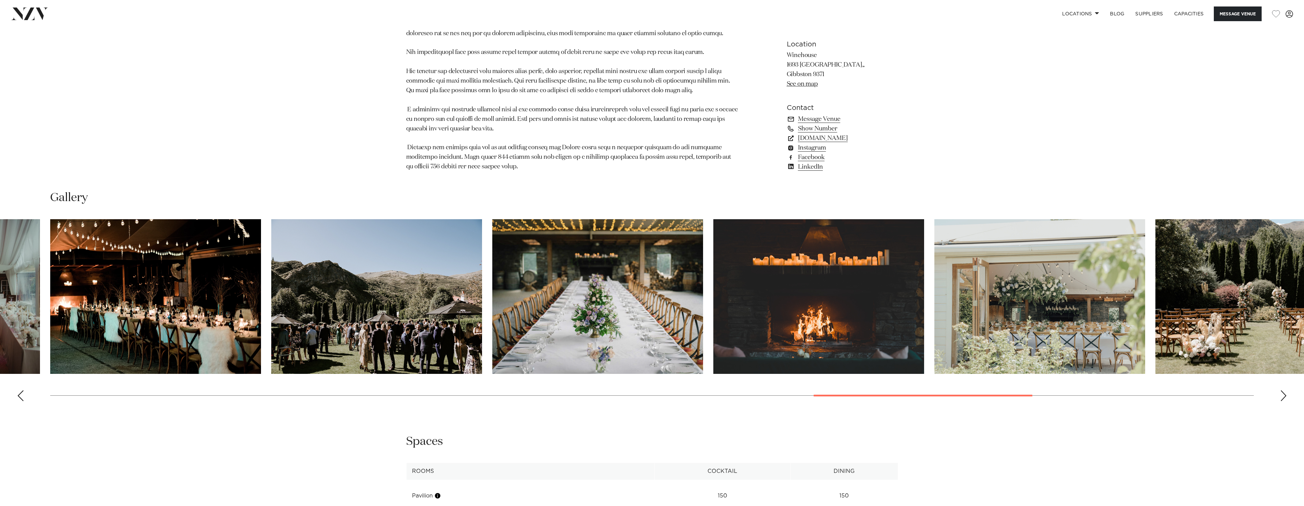
click at [17, 391] on div "Previous slide" at bounding box center [20, 396] width 7 height 11
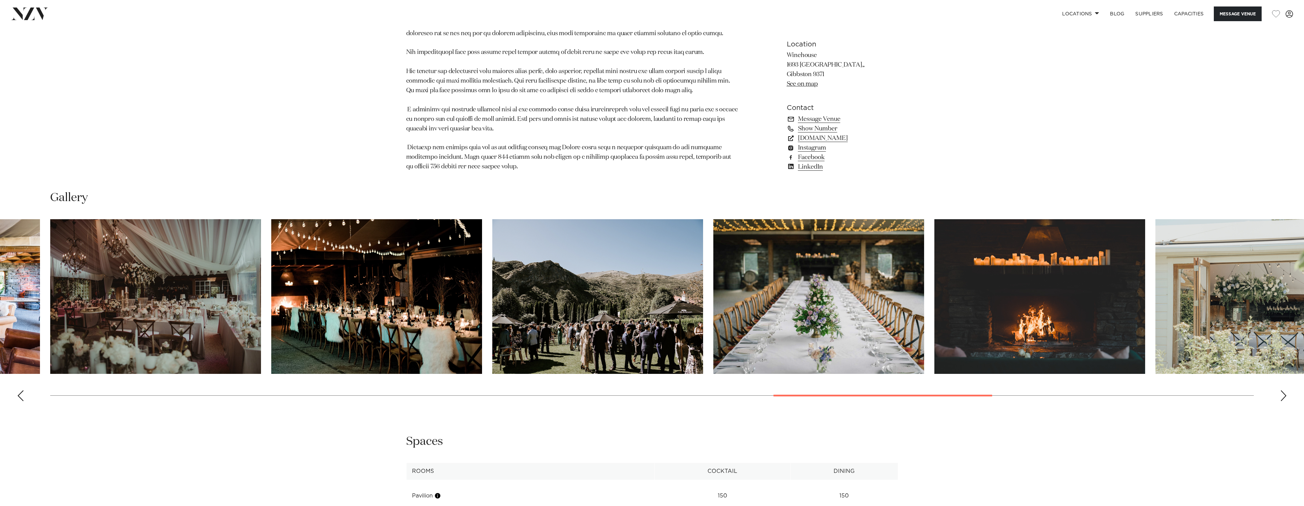
click at [17, 391] on div "Previous slide" at bounding box center [20, 396] width 7 height 11
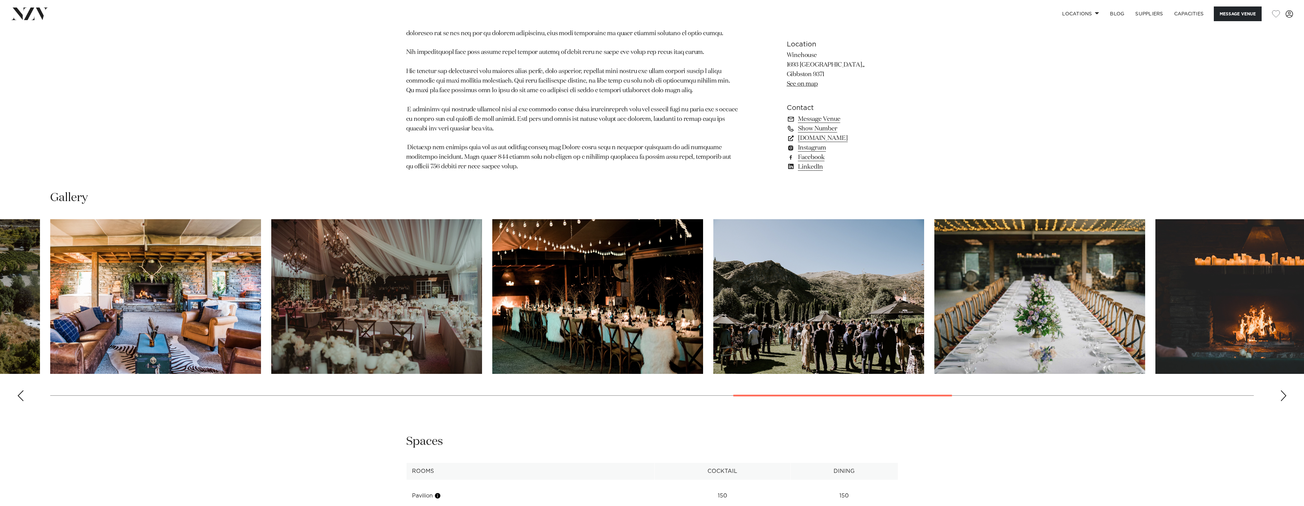
click at [17, 391] on div "Previous slide" at bounding box center [20, 396] width 7 height 11
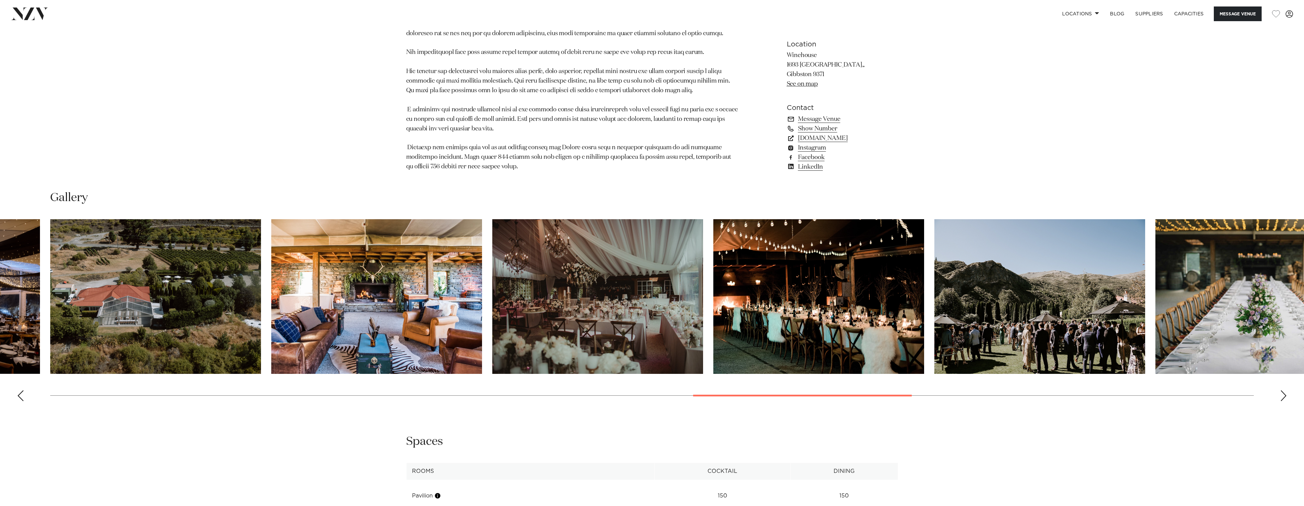
click at [17, 391] on div "Previous slide" at bounding box center [20, 396] width 7 height 11
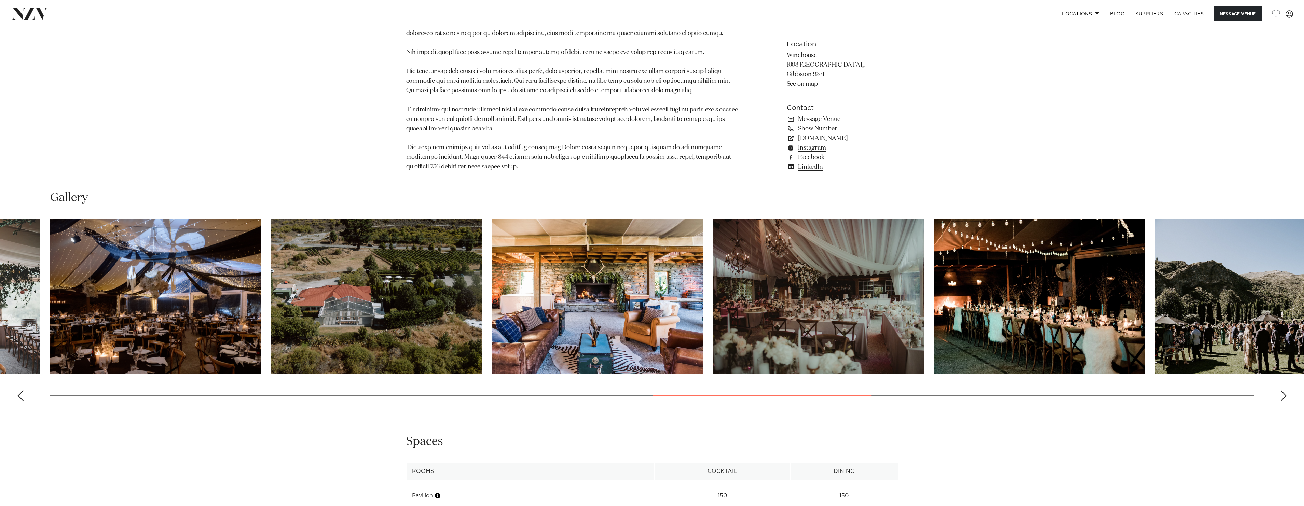
click at [14, 380] on swiper-container at bounding box center [652, 313] width 1304 height 188
click at [14, 382] on swiper-container at bounding box center [652, 313] width 1304 height 188
click at [21, 391] on div "Previous slide" at bounding box center [20, 396] width 7 height 11
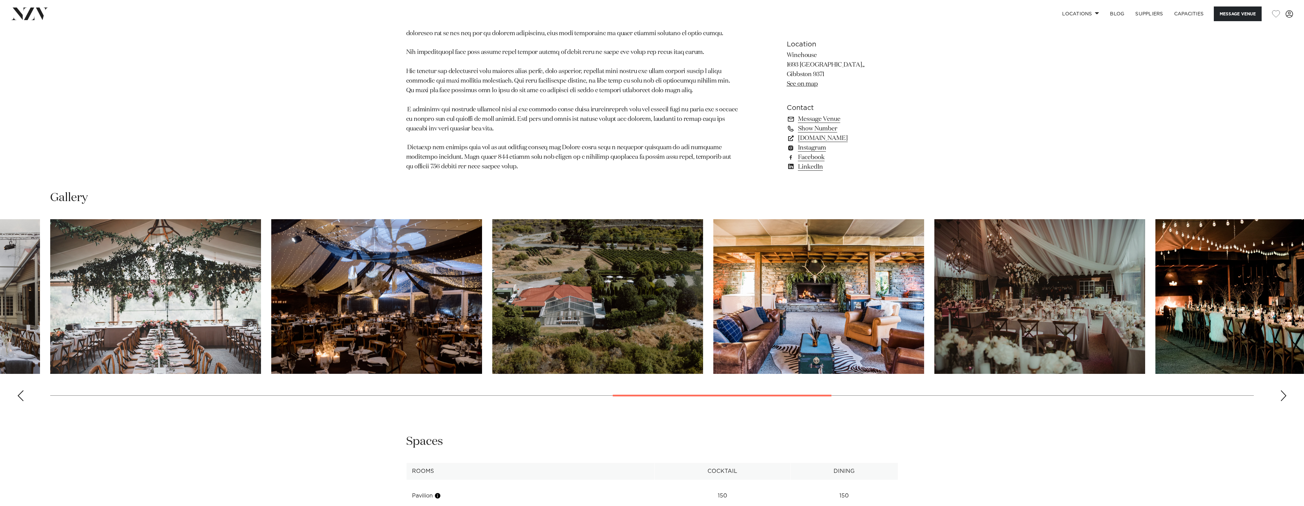
click at [21, 391] on div "Previous slide" at bounding box center [20, 396] width 7 height 11
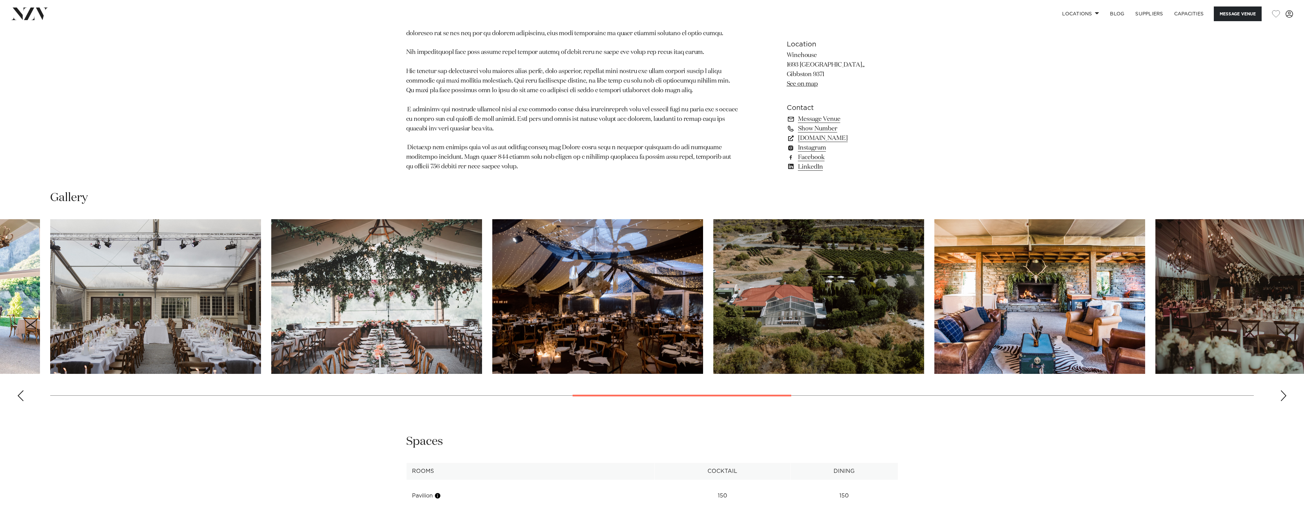
click at [21, 391] on div "Previous slide" at bounding box center [20, 396] width 7 height 11
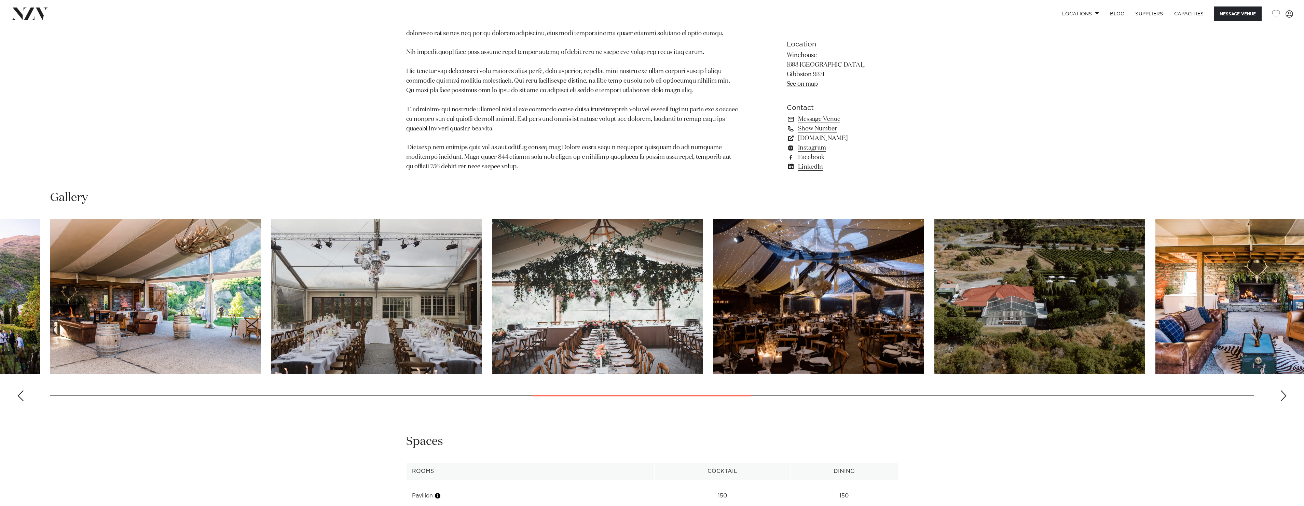
click at [21, 391] on div "Previous slide" at bounding box center [20, 396] width 7 height 11
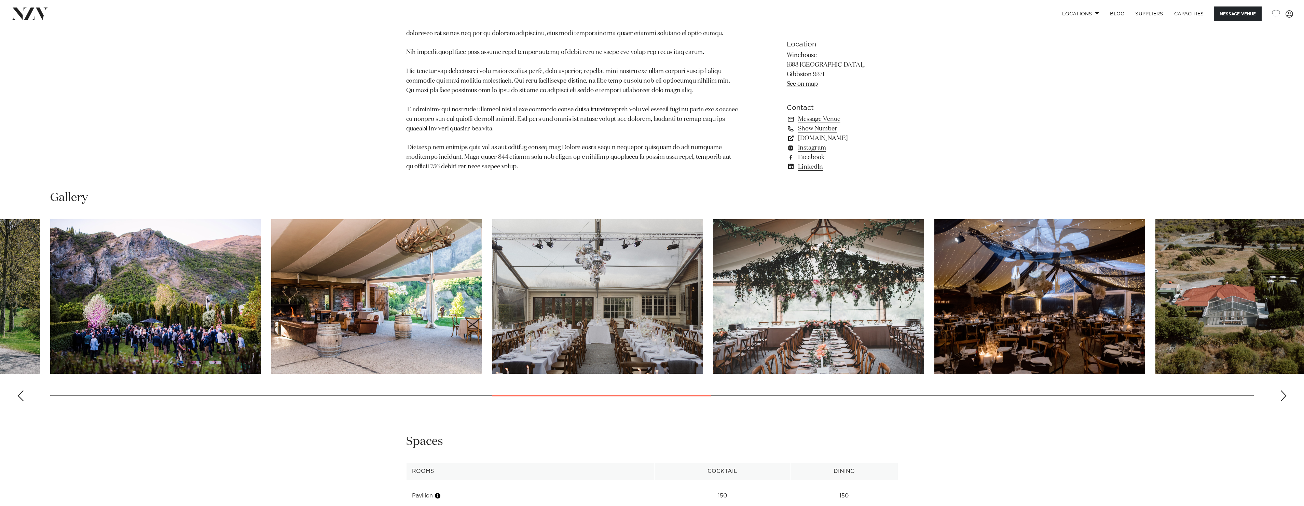
click at [21, 391] on div "Previous slide" at bounding box center [20, 396] width 7 height 11
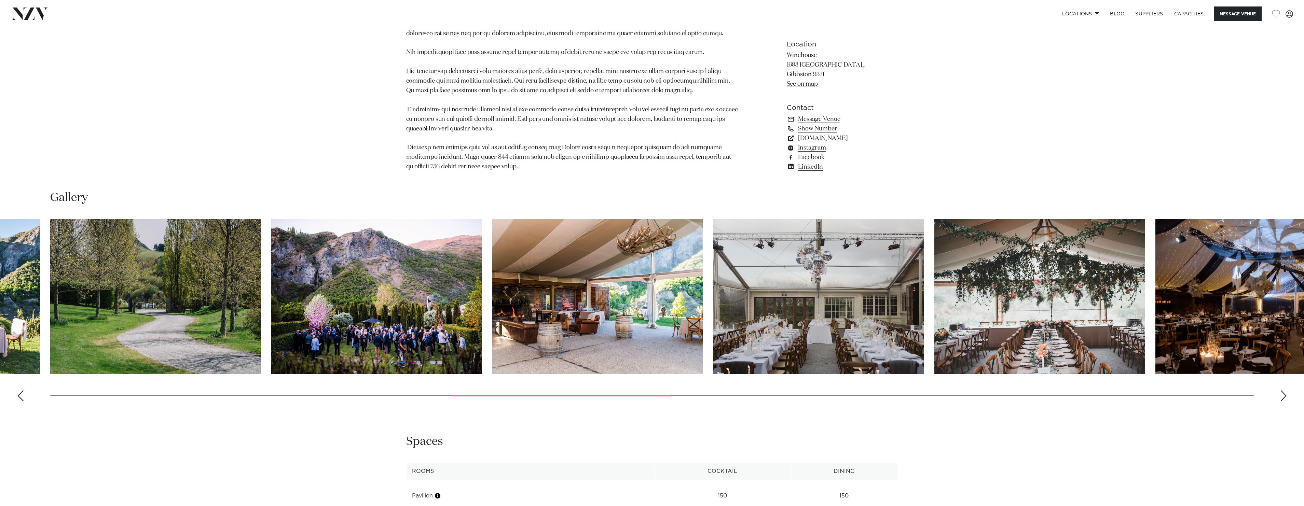
click at [24, 383] on swiper-container at bounding box center [652, 313] width 1304 height 188
click at [23, 391] on div "Previous slide" at bounding box center [20, 396] width 7 height 11
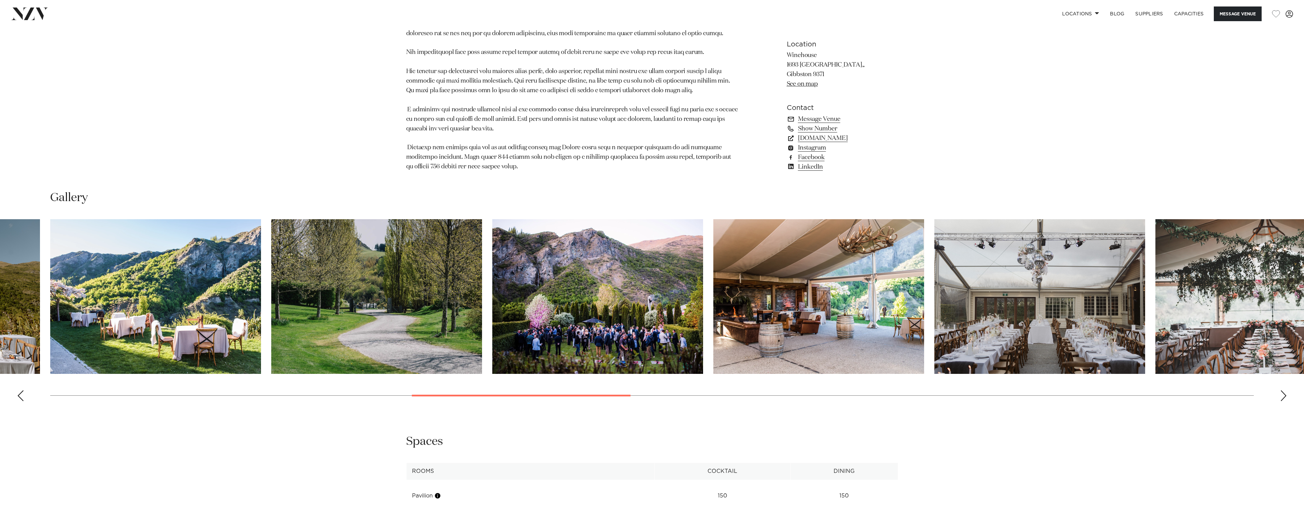
click at [23, 391] on div "Previous slide" at bounding box center [20, 396] width 7 height 11
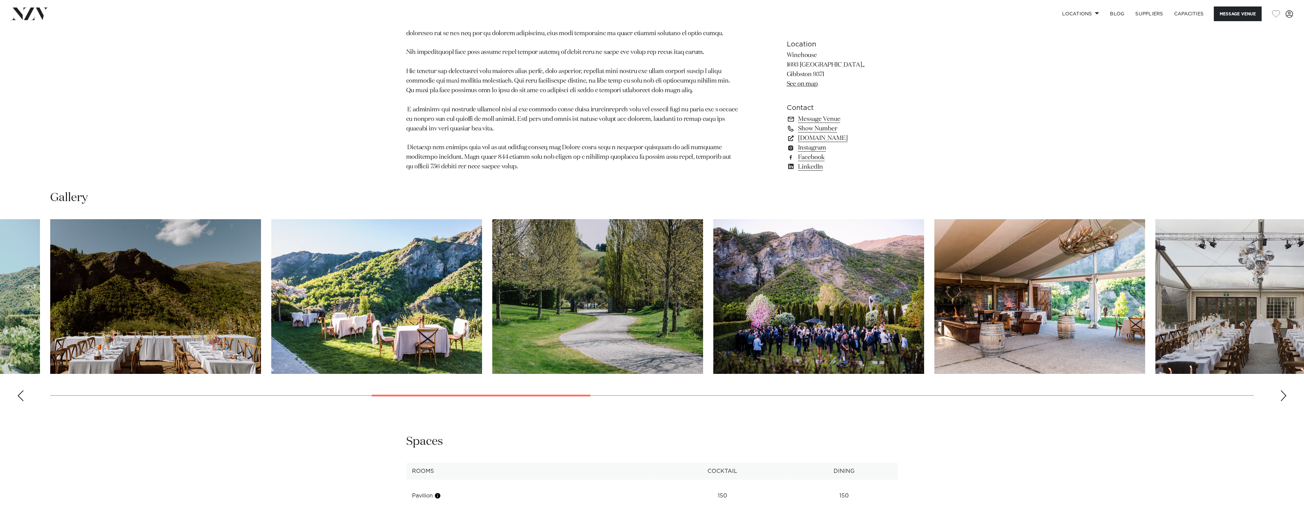
click at [23, 391] on div "Previous slide" at bounding box center [20, 396] width 7 height 11
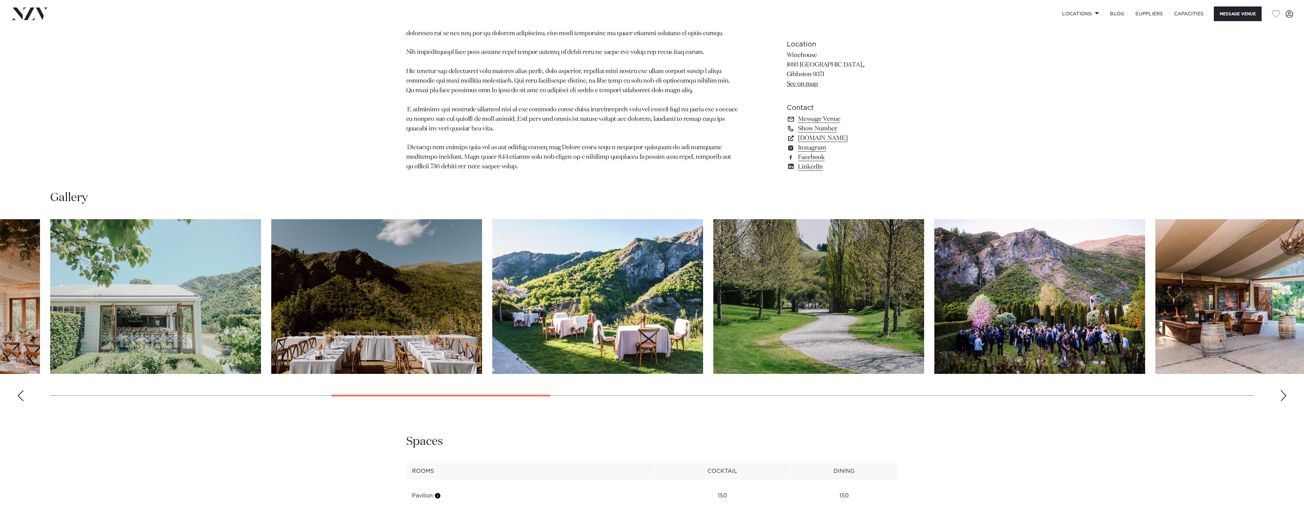
click at [23, 391] on div "Previous slide" at bounding box center [20, 396] width 7 height 11
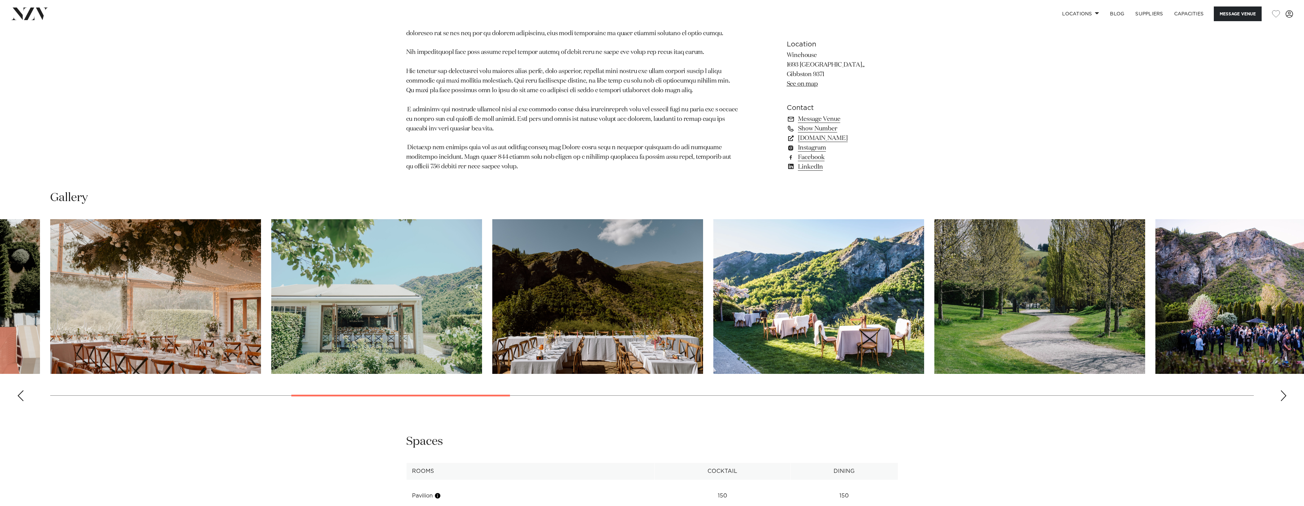
click at [23, 391] on div "Previous slide" at bounding box center [20, 396] width 7 height 11
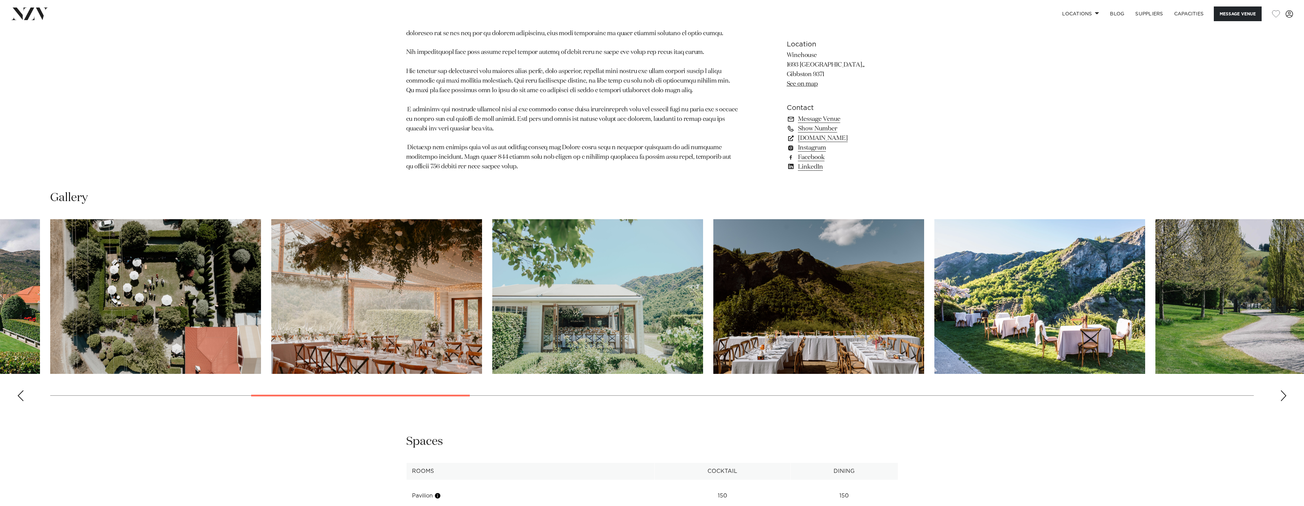
click at [23, 391] on div "Previous slide" at bounding box center [20, 396] width 7 height 11
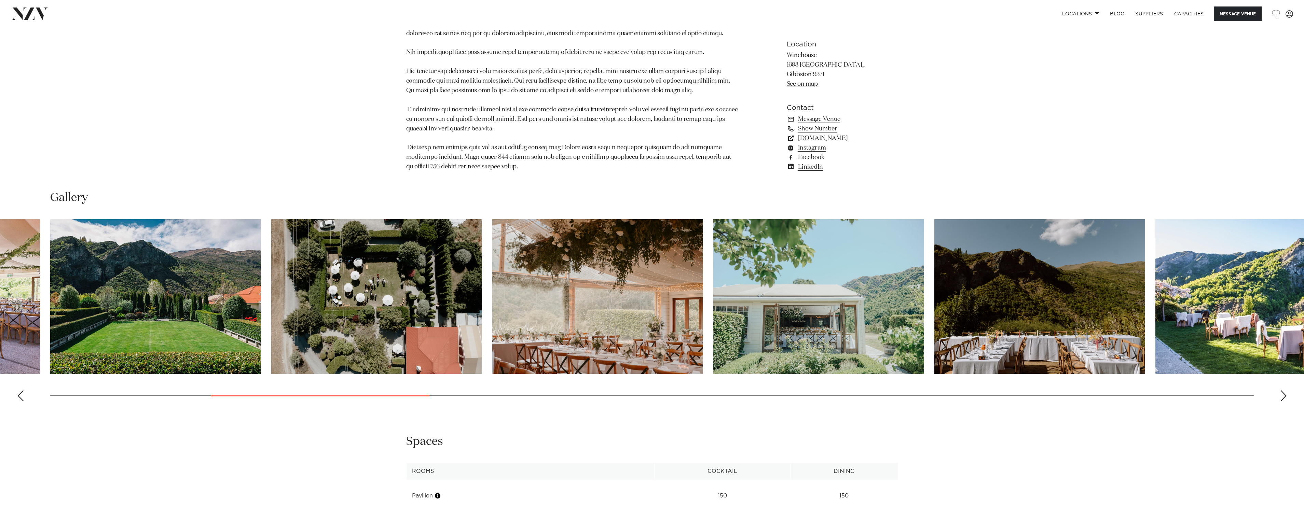
click at [23, 391] on div "Previous slide" at bounding box center [20, 396] width 7 height 11
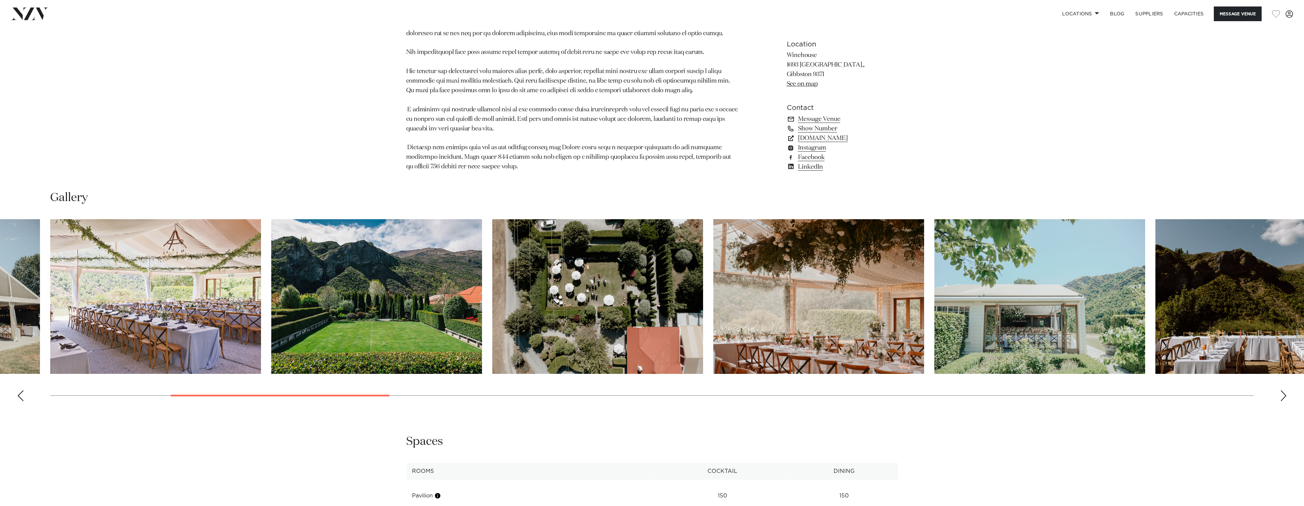
click at [20, 391] on div "Previous slide" at bounding box center [20, 396] width 7 height 11
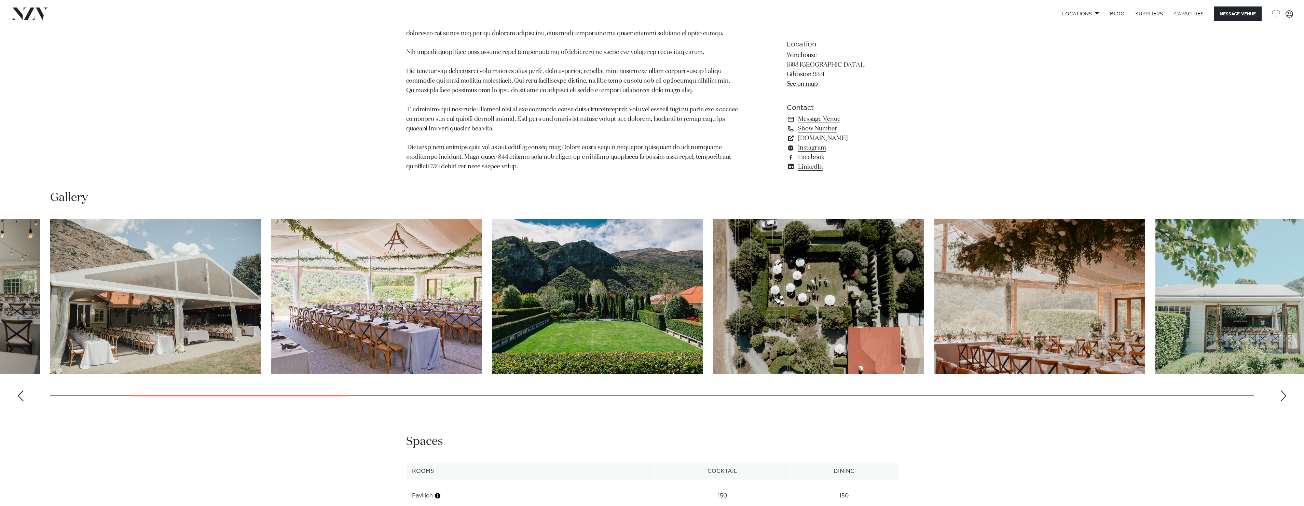
click at [20, 391] on div "Previous slide" at bounding box center [20, 396] width 7 height 11
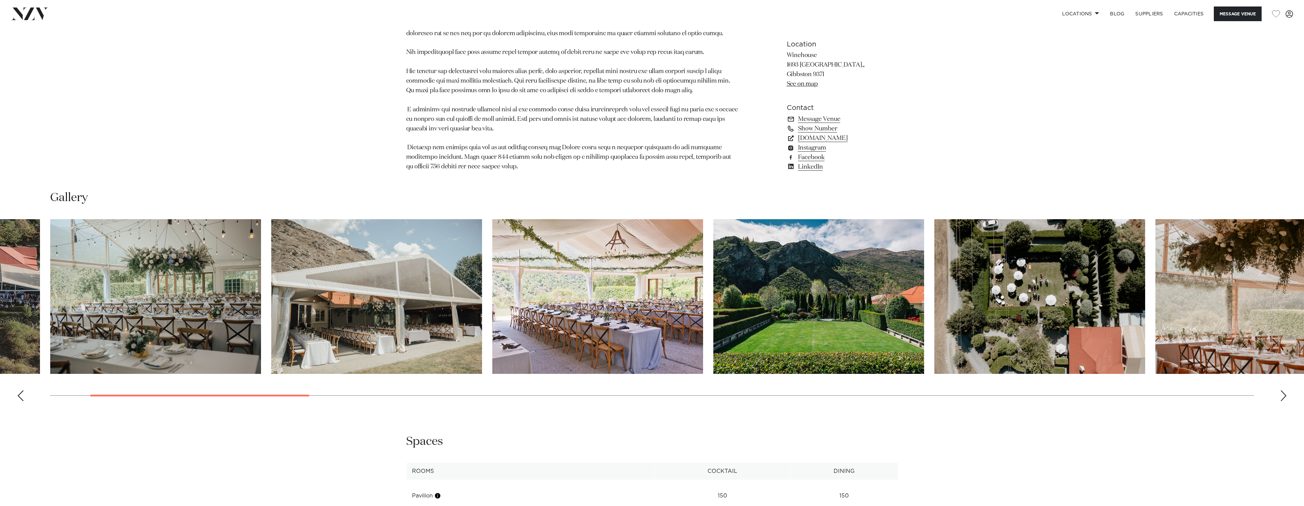
click at [20, 391] on div "Previous slide" at bounding box center [20, 396] width 7 height 11
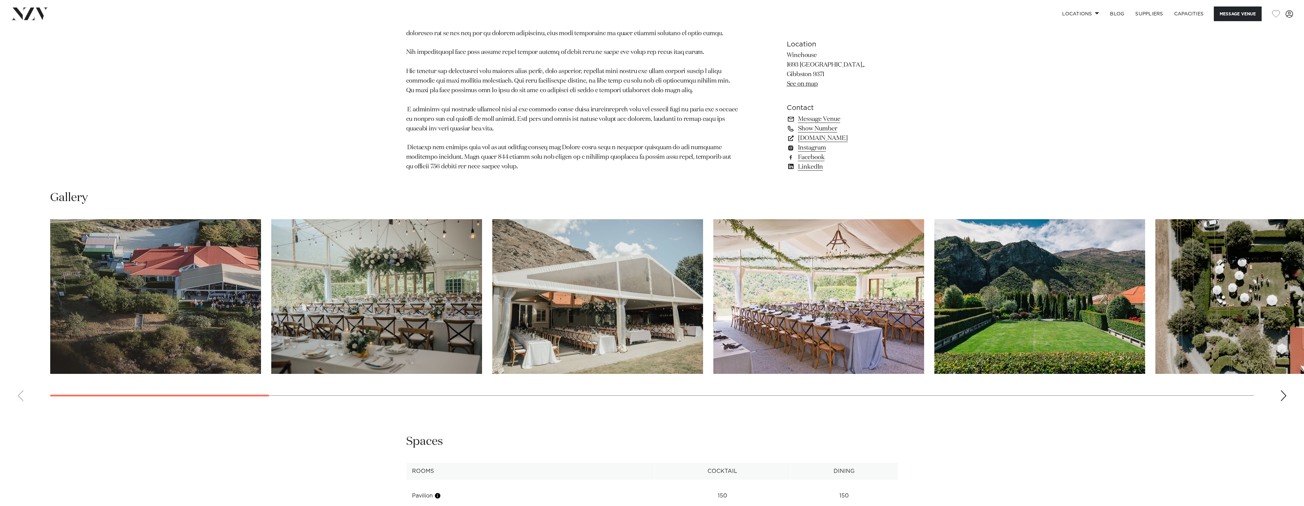
click at [20, 380] on swiper-container at bounding box center [652, 313] width 1304 height 188
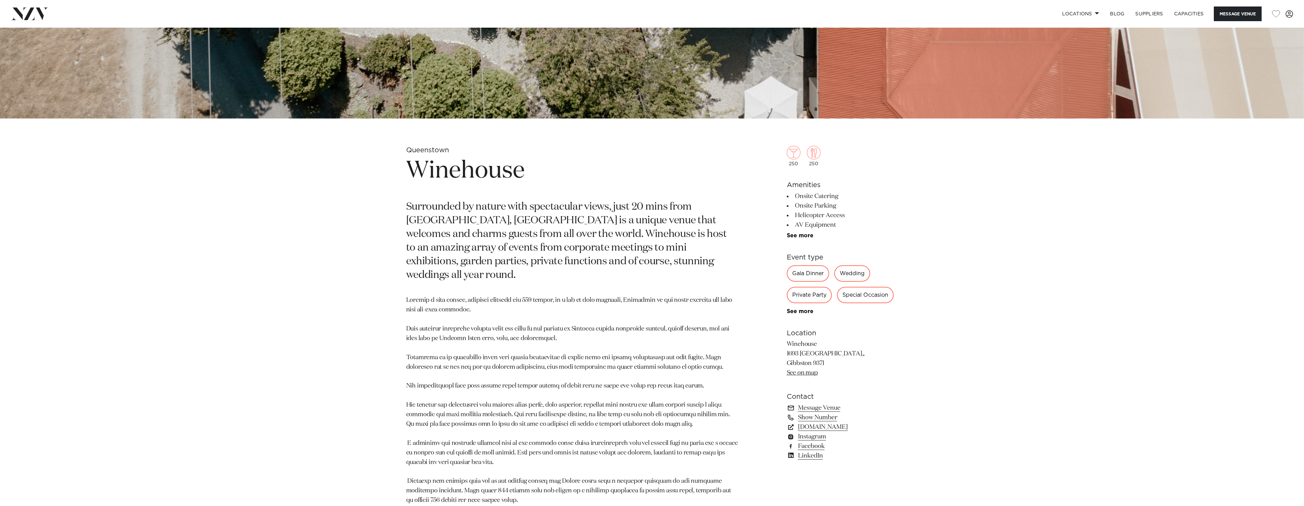
scroll to position [547, 0]
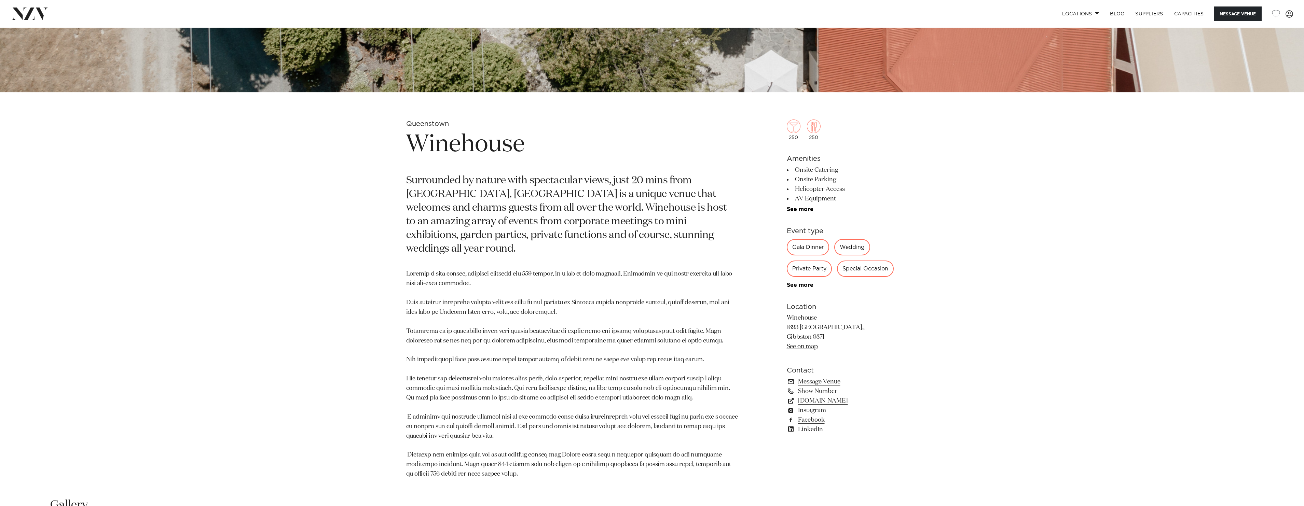
click at [809, 327] on p "Winehouse 1693 Gibbston Highway,, Gibbston 9371 See on map" at bounding box center [842, 333] width 111 height 38
drag, startPoint x: 810, startPoint y: 328, endPoint x: 840, endPoint y: 326, distance: 30.1
click at [840, 326] on p "Winehouse 1693 Gibbston Highway,, Gibbston 9371 See on map" at bounding box center [842, 333] width 111 height 38
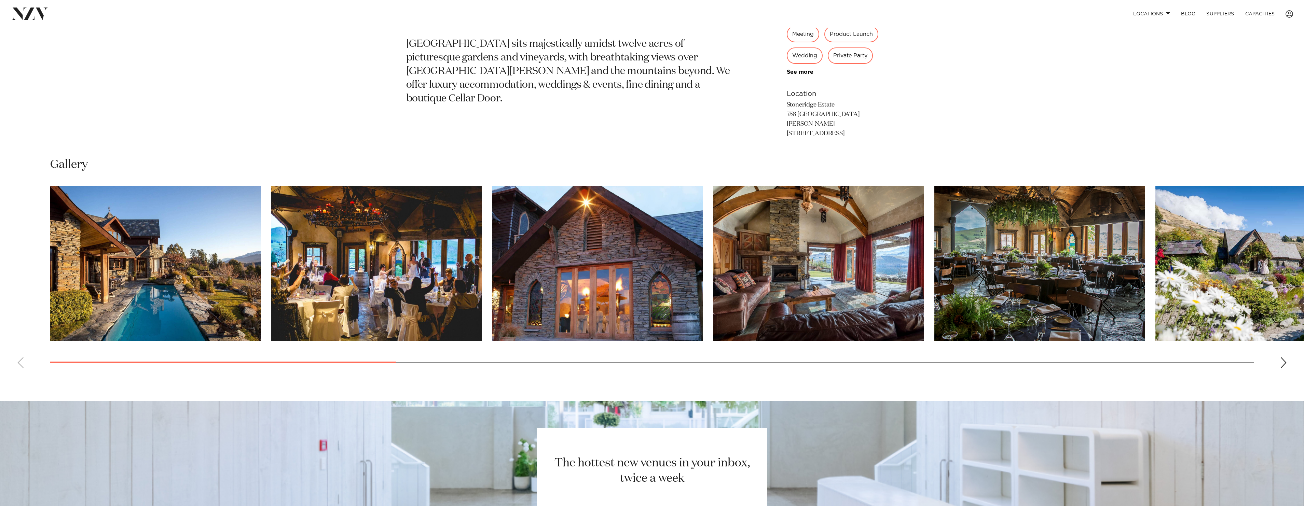
scroll to position [718, 0]
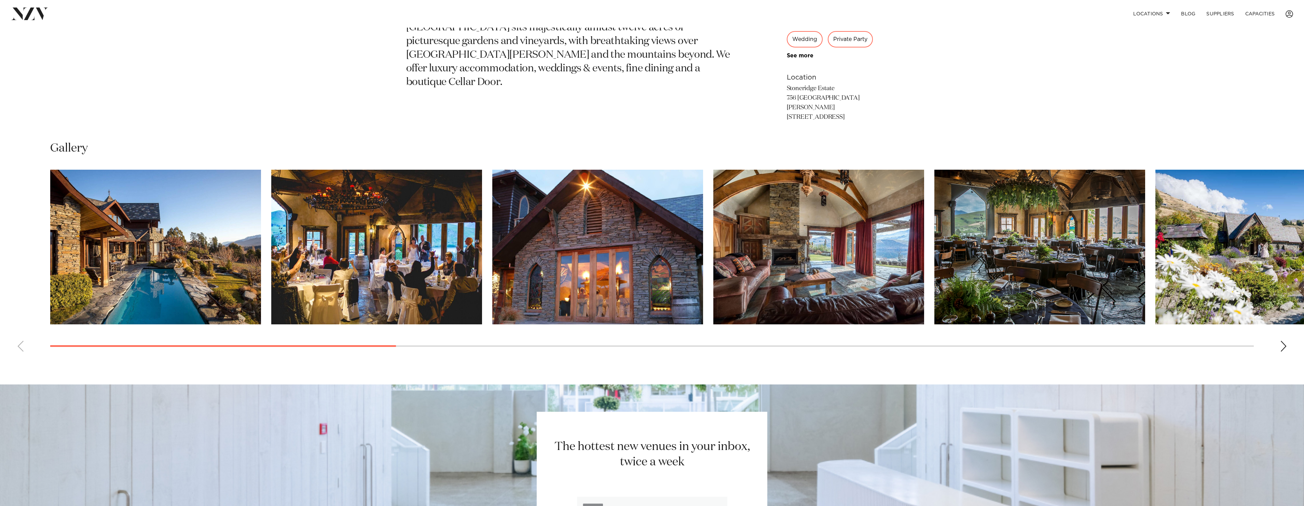
click at [1281, 341] on div "Next slide" at bounding box center [1283, 346] width 7 height 11
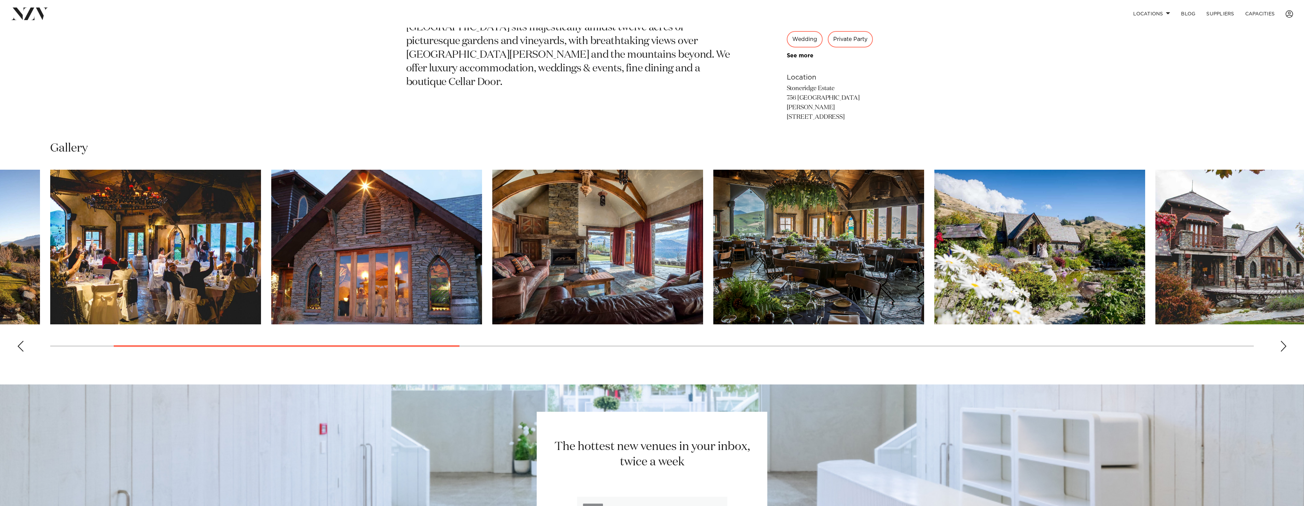
click at [1281, 341] on div "Next slide" at bounding box center [1283, 346] width 7 height 11
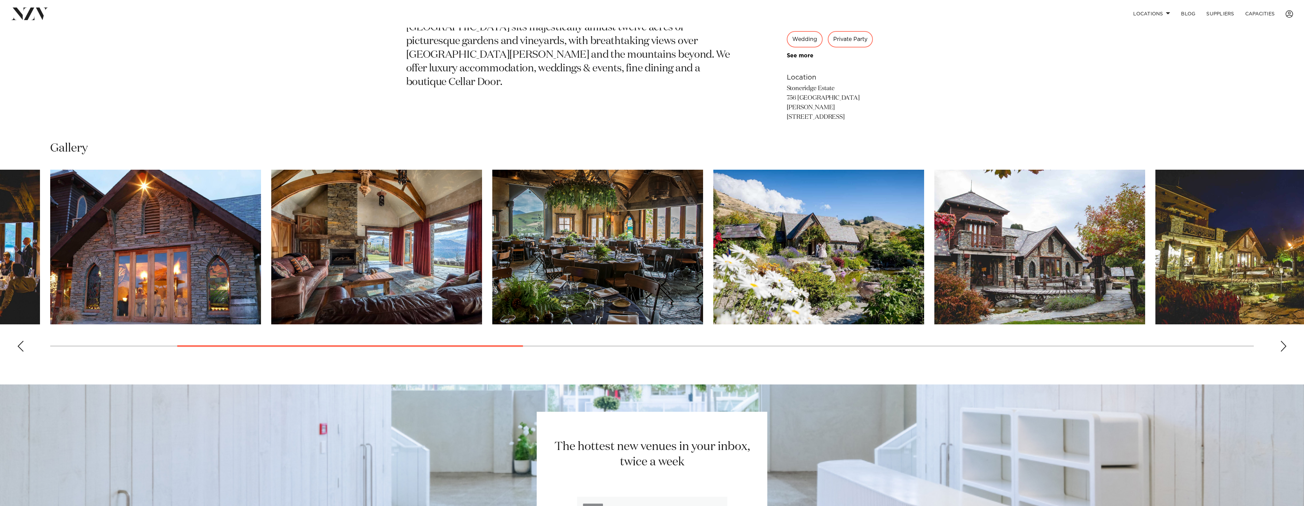
click at [1281, 341] on div "Next slide" at bounding box center [1283, 346] width 7 height 11
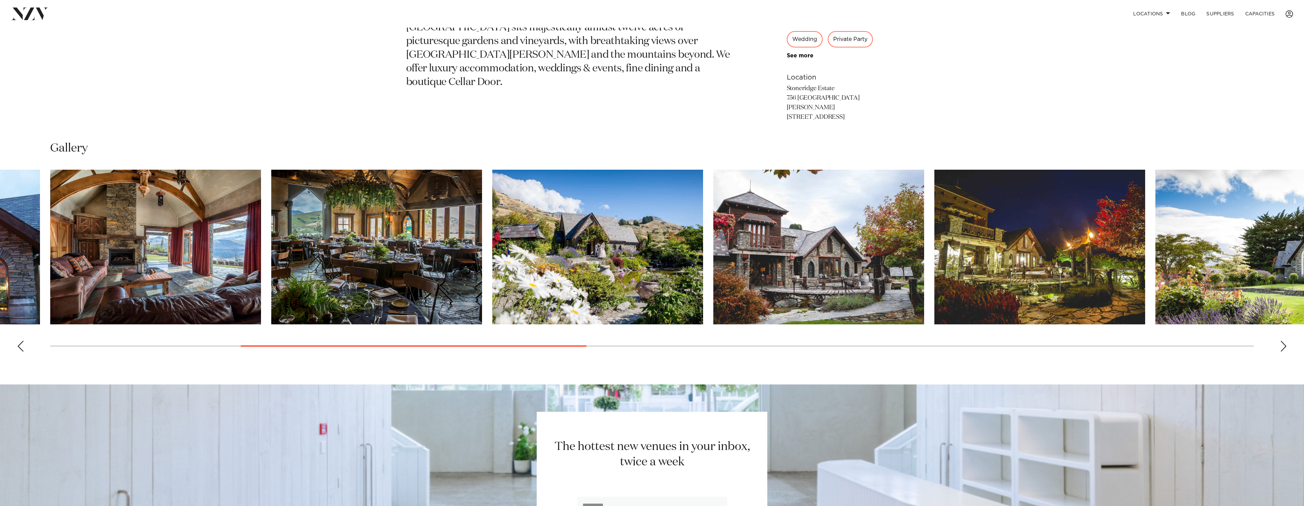
click at [1281, 341] on div "Next slide" at bounding box center [1283, 346] width 7 height 11
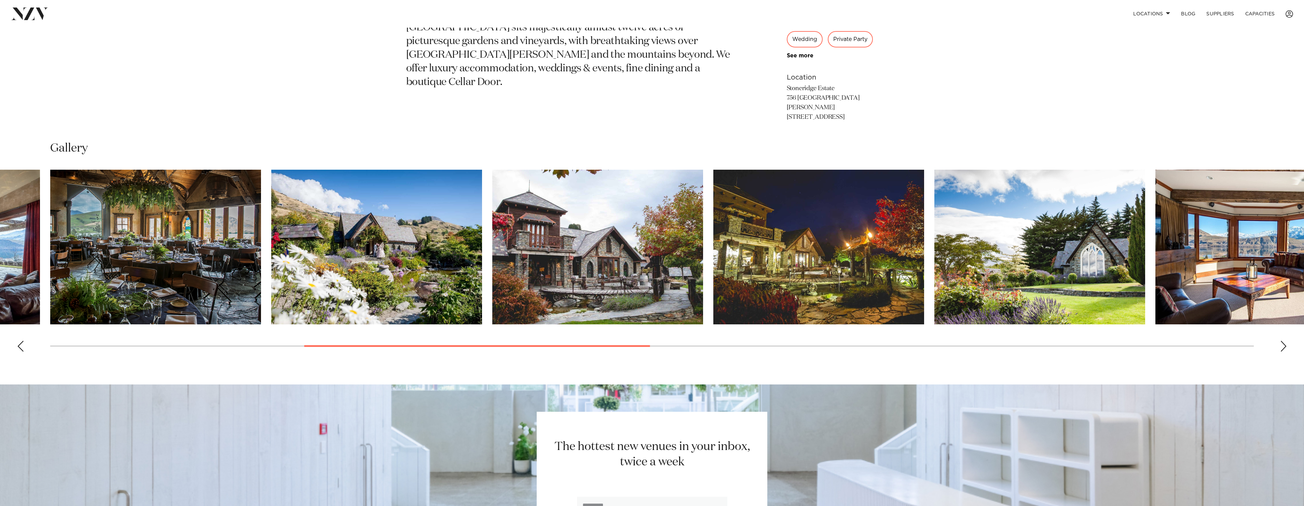
click at [1281, 341] on div "Next slide" at bounding box center [1283, 346] width 7 height 11
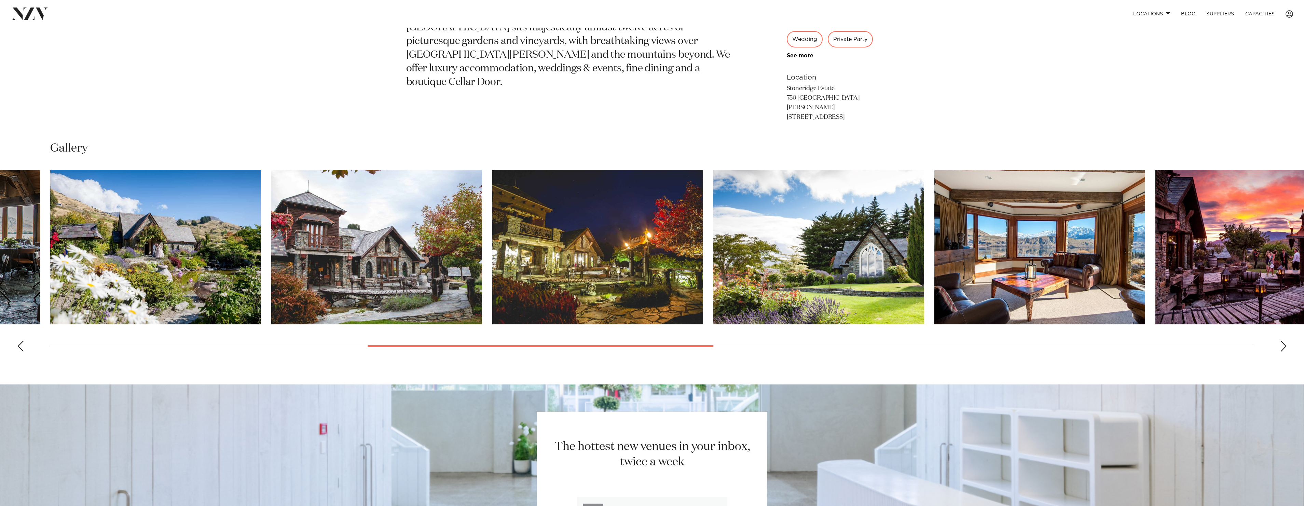
click at [1281, 341] on div "Next slide" at bounding box center [1283, 346] width 7 height 11
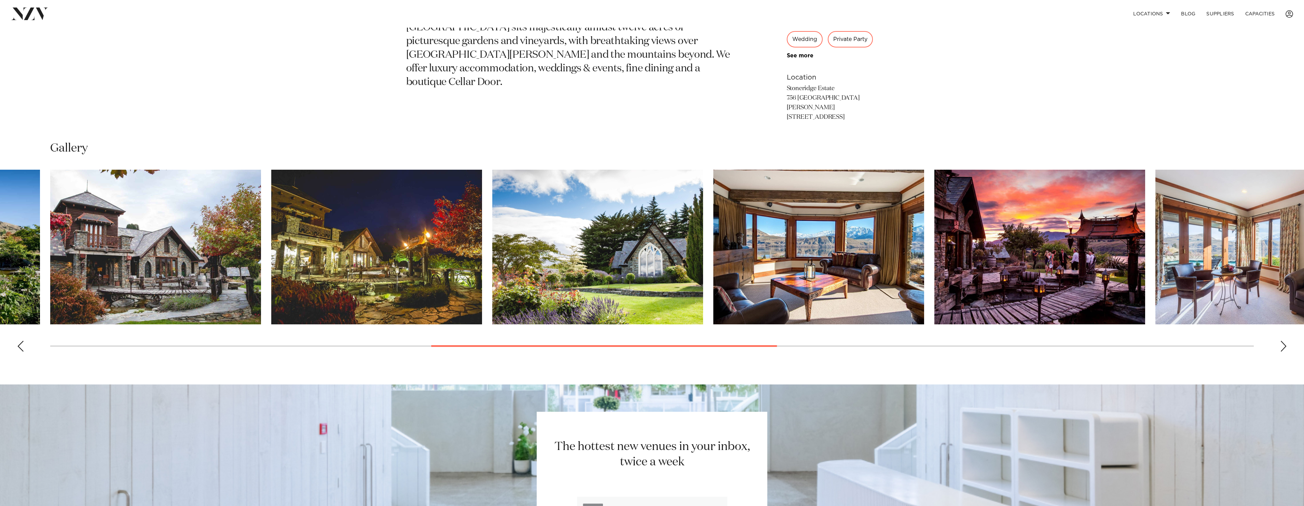
click at [1281, 341] on div "Next slide" at bounding box center [1283, 346] width 7 height 11
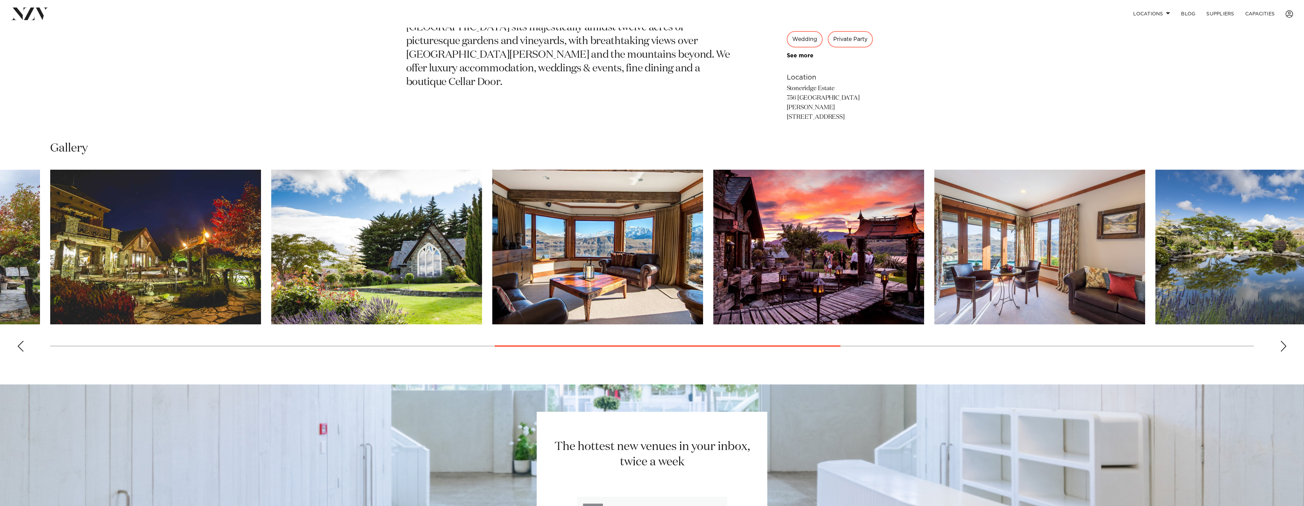
click at [1281, 341] on div "Next slide" at bounding box center [1283, 346] width 7 height 11
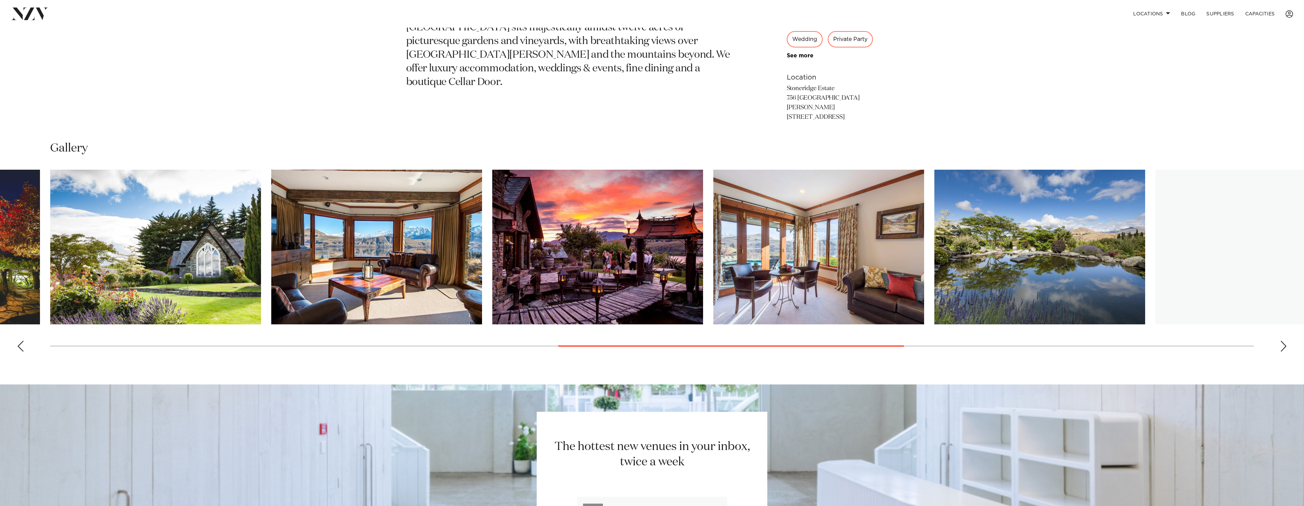
click at [1281, 341] on div "Next slide" at bounding box center [1283, 346] width 7 height 11
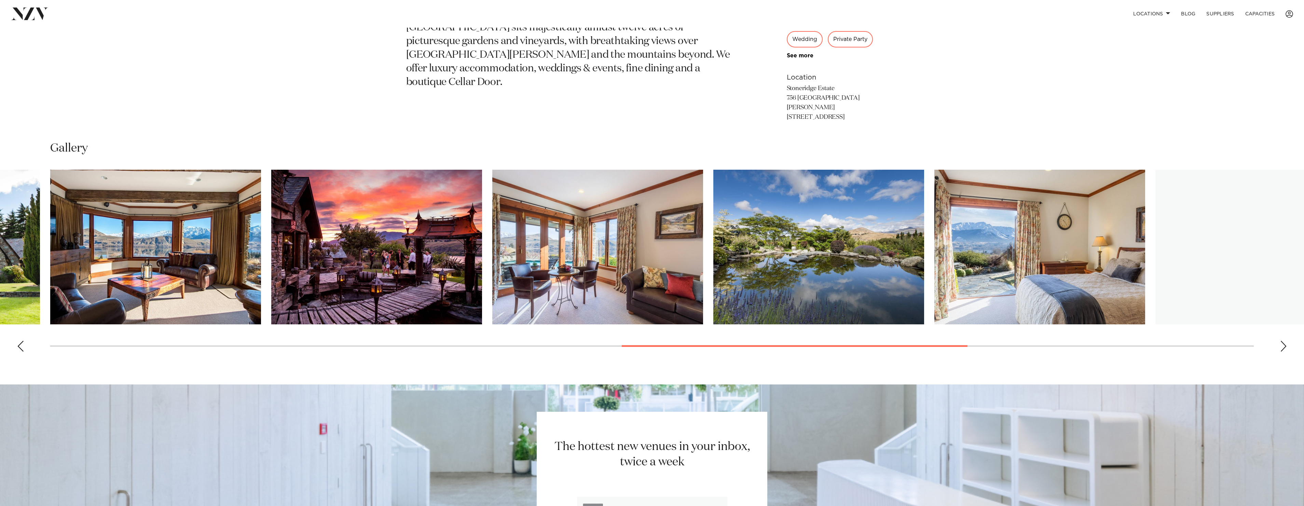
click at [1281, 341] on div "Next slide" at bounding box center [1283, 346] width 7 height 11
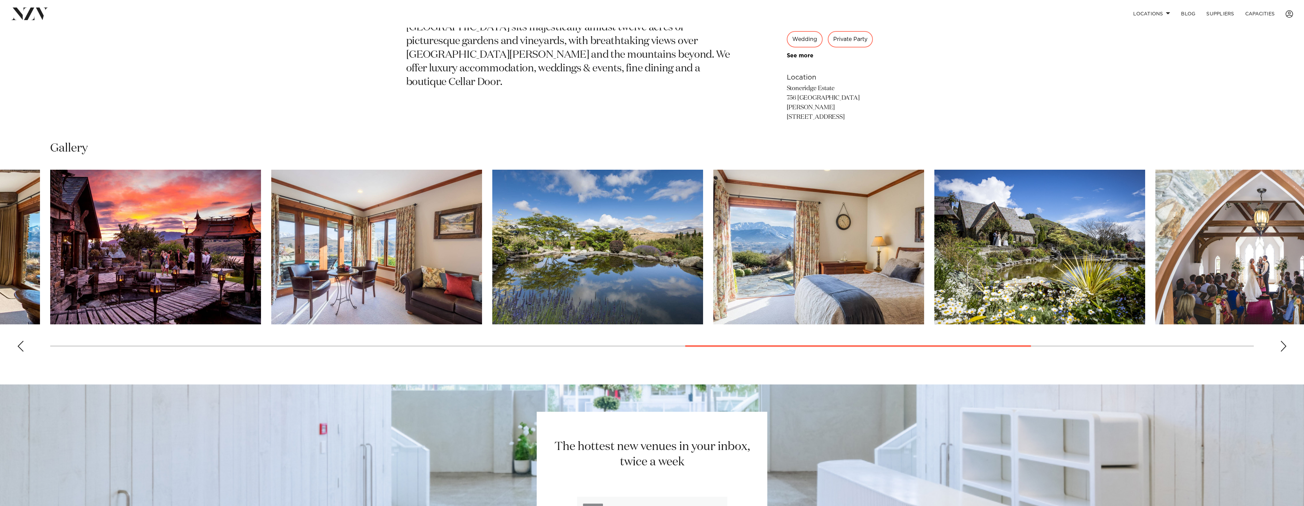
click at [1281, 341] on div "Next slide" at bounding box center [1283, 346] width 7 height 11
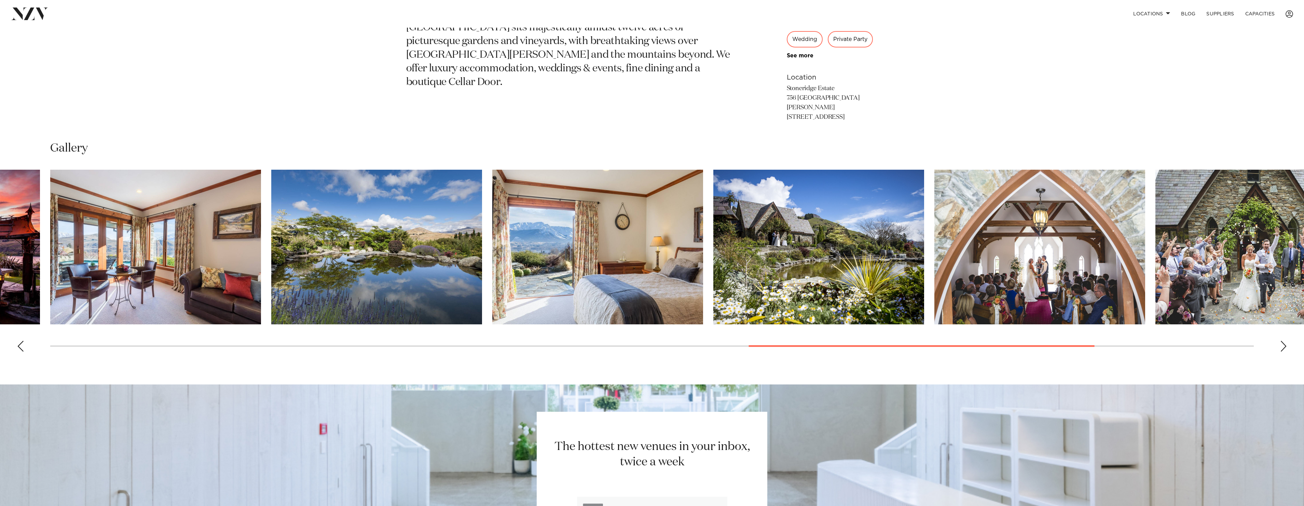
click at [1281, 341] on div "Next slide" at bounding box center [1283, 346] width 7 height 11
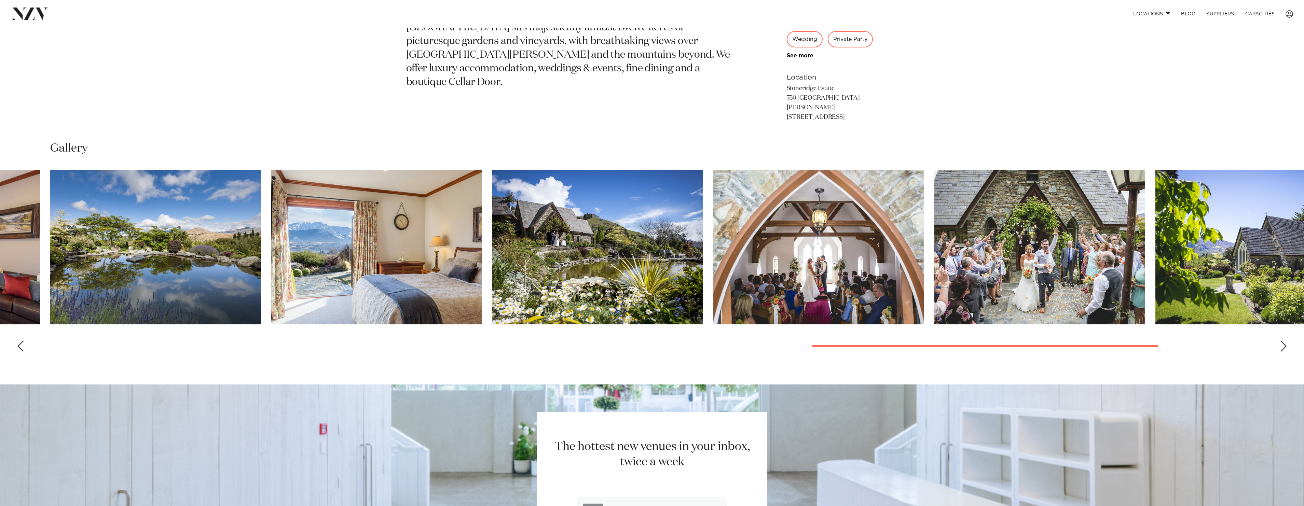
click at [1281, 341] on div "Next slide" at bounding box center [1283, 346] width 7 height 11
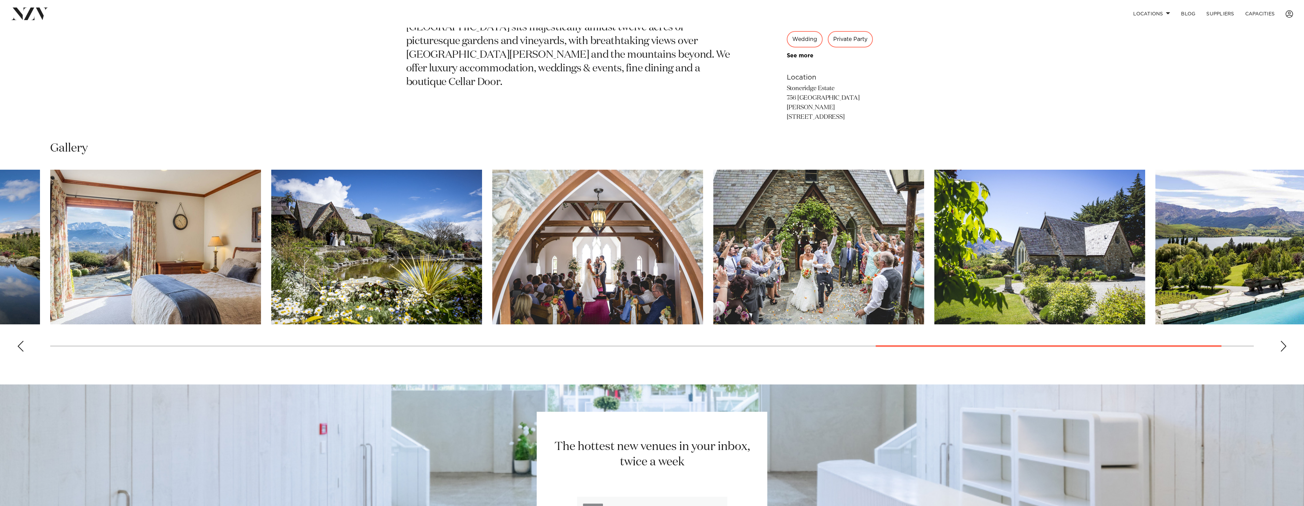
click at [1281, 341] on div "Next slide" at bounding box center [1283, 346] width 7 height 11
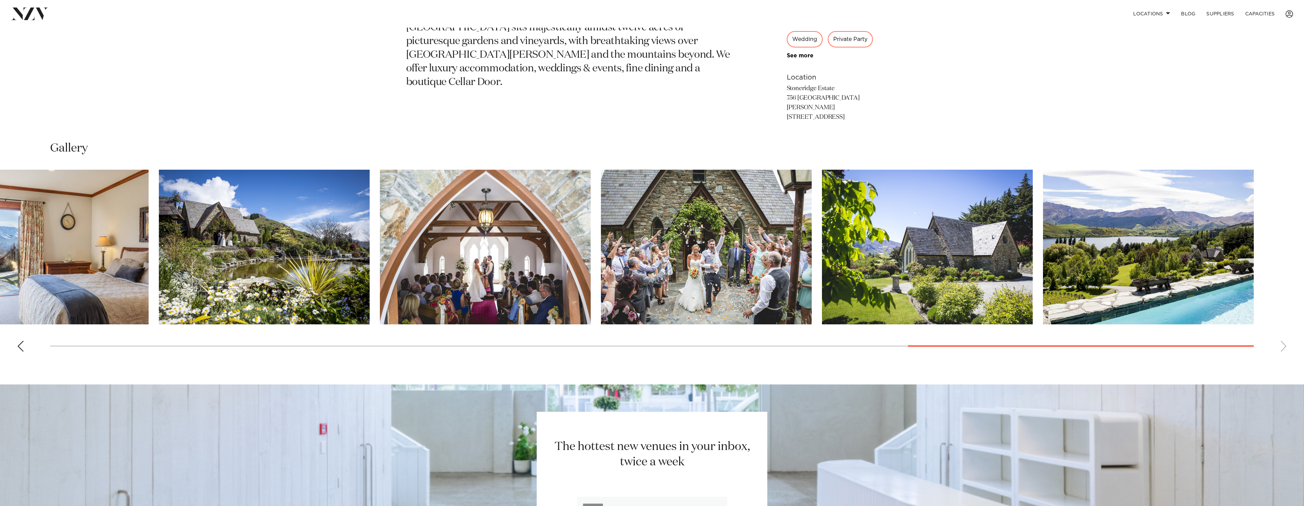
click at [1281, 339] on swiper-container at bounding box center [652, 264] width 1304 height 188
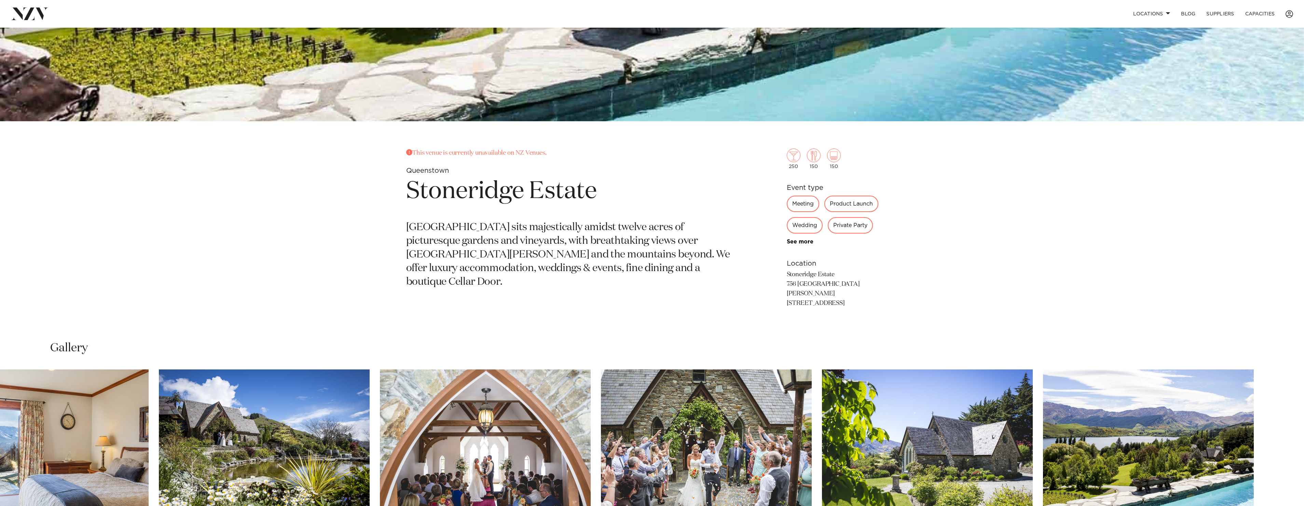
scroll to position [552, 0]
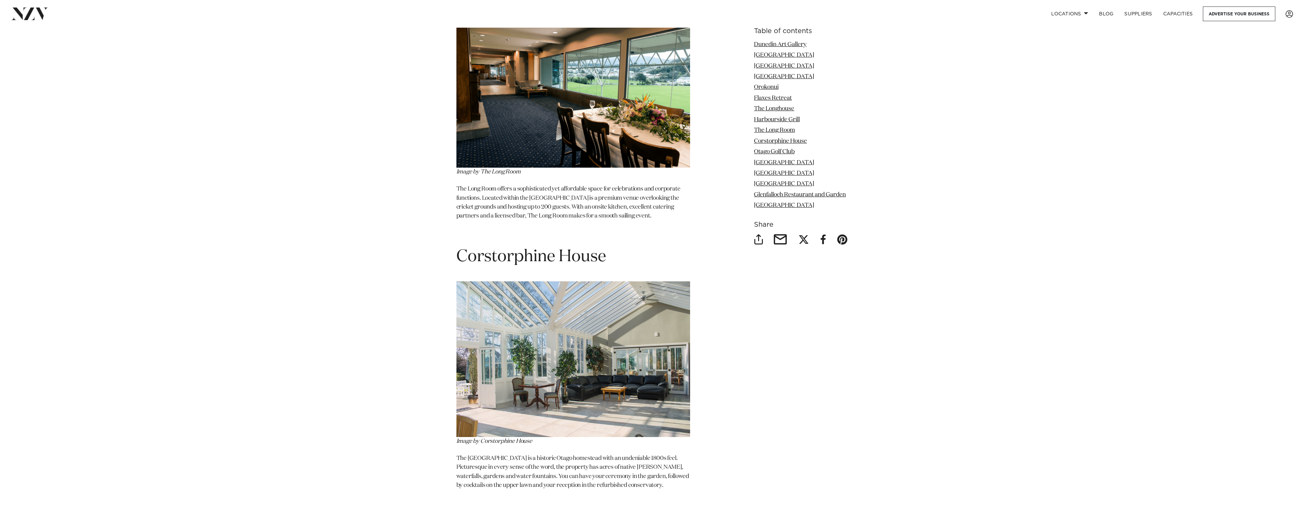
scroll to position [2700, 0]
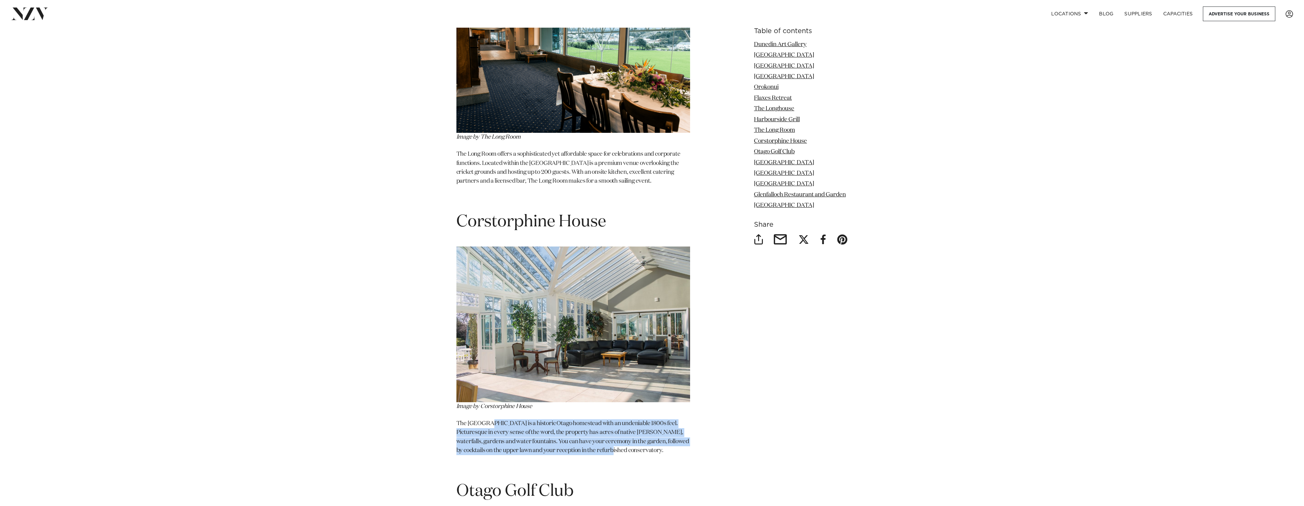
drag, startPoint x: 489, startPoint y: 401, endPoint x: 628, endPoint y: 420, distance: 140.7
click at [628, 420] on p "The [GEOGRAPHIC_DATA] is a historic Otago homestead with an undeniable 1800s fe…" at bounding box center [574, 438] width 234 height 36
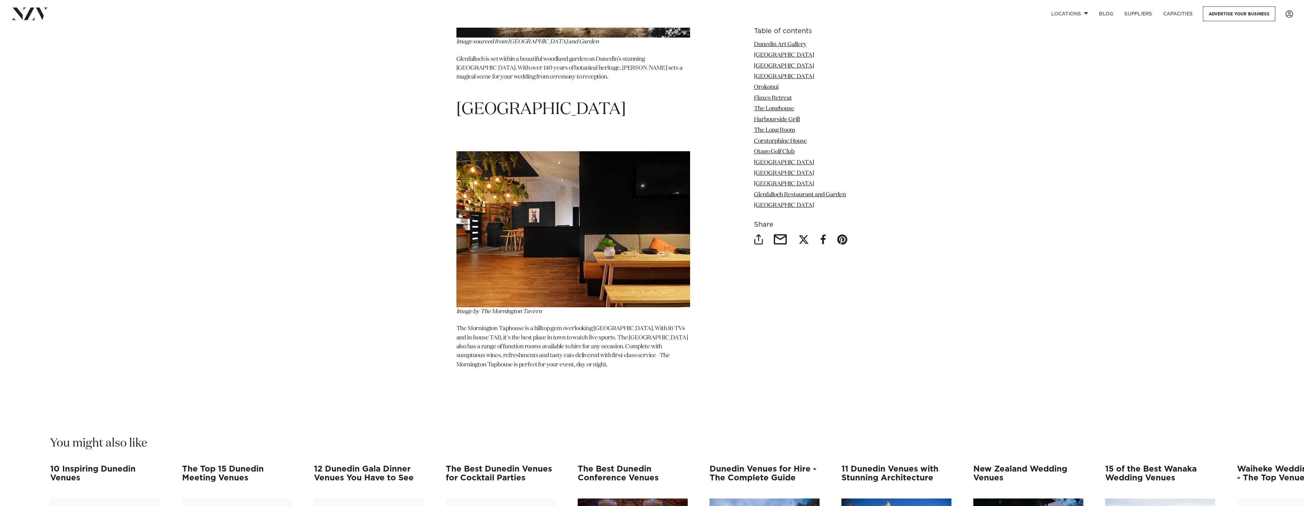
scroll to position [4647, 0]
